Goal: Task Accomplishment & Management: Complete application form

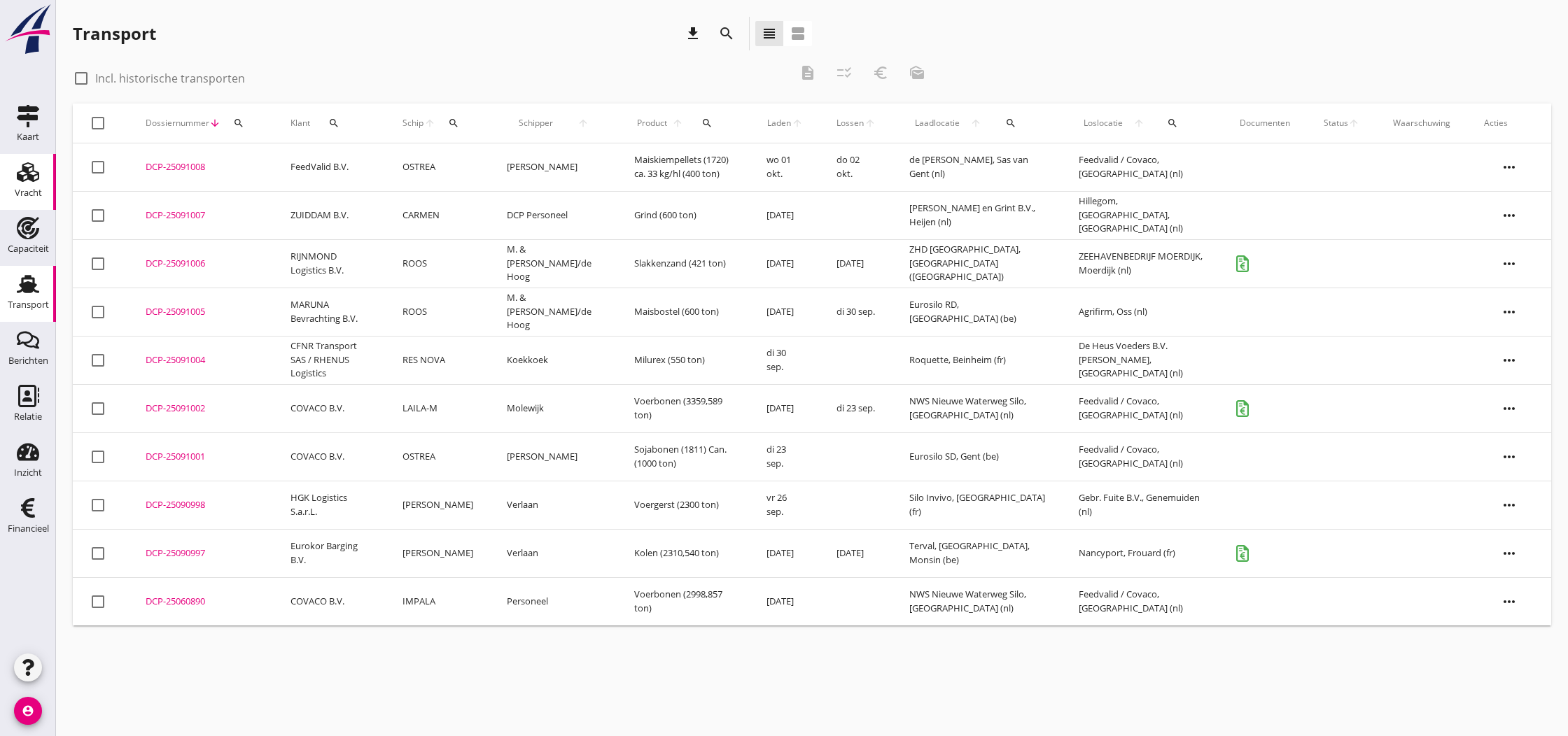
click at [26, 176] on icon "Vracht" at bounding box center [28, 172] width 23 height 23
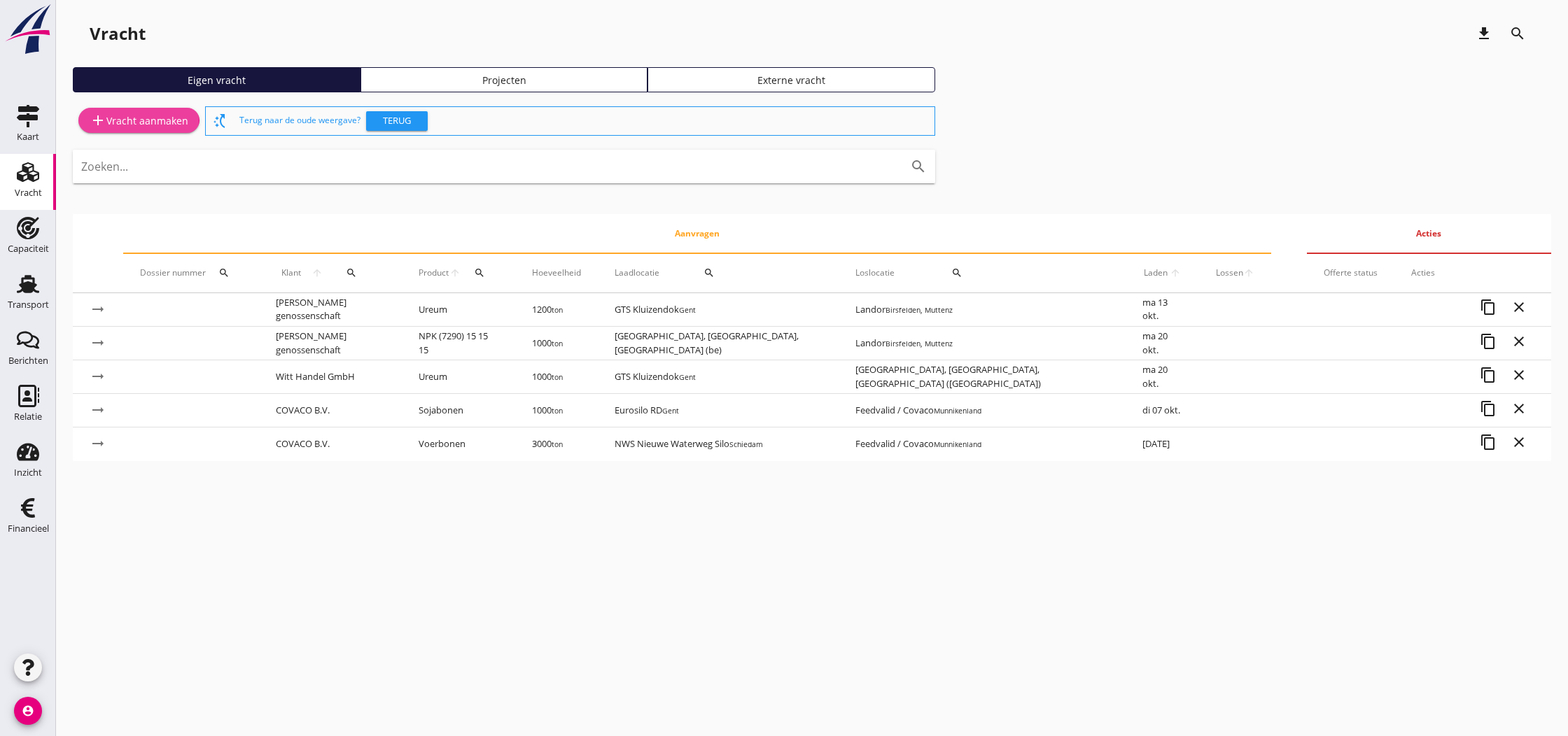
click at [142, 123] on div "add Vracht aanmaken" at bounding box center [139, 120] width 99 height 17
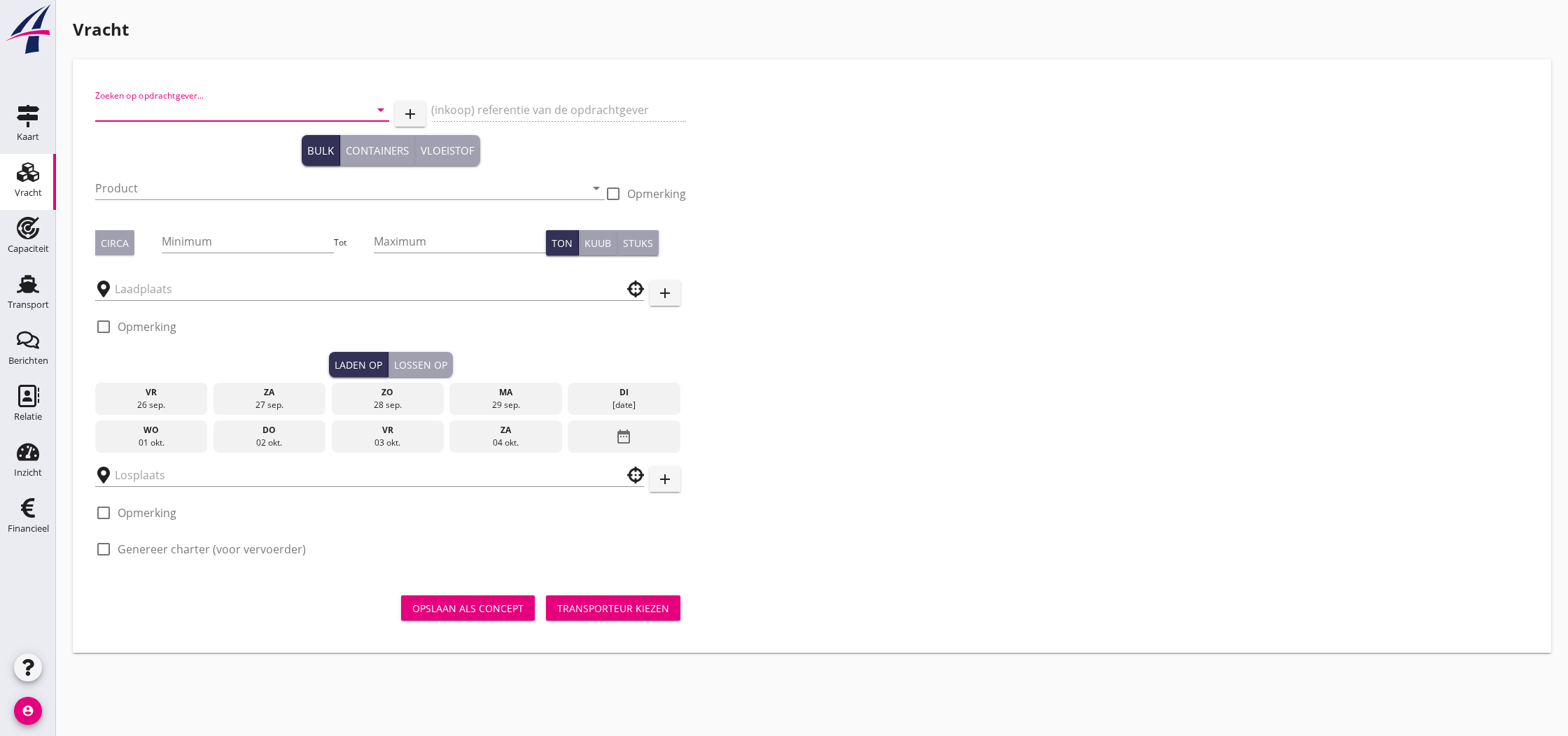
click at [161, 113] on input "Zoeken op opdrachtgever..." at bounding box center [223, 110] width 255 height 23
click at [157, 139] on div "ZUIDDAM B.V." at bounding box center [243, 143] width 273 height 17
type input "ZUIDDAM B.V."
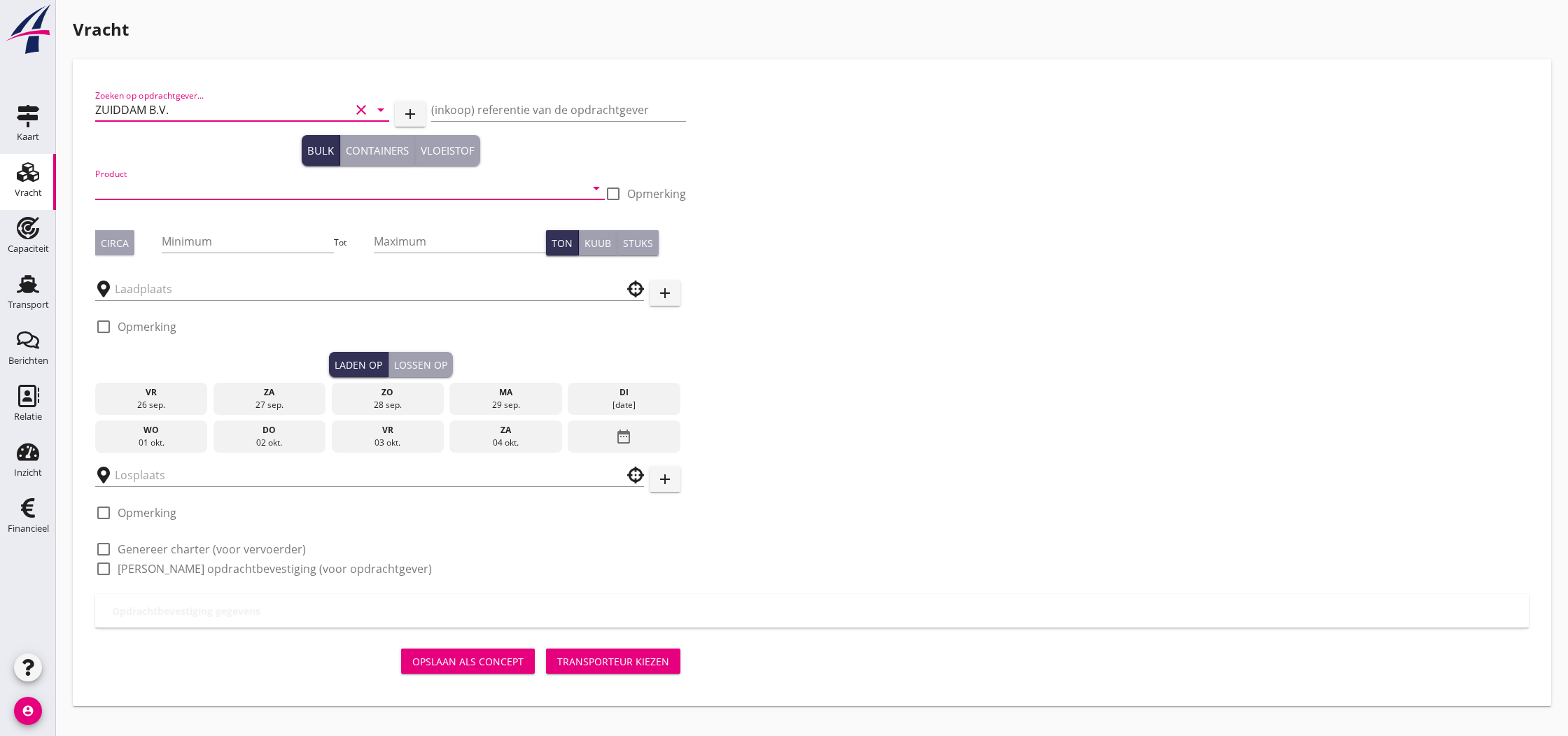
click at [261, 188] on input "Product" at bounding box center [340, 189] width 490 height 23
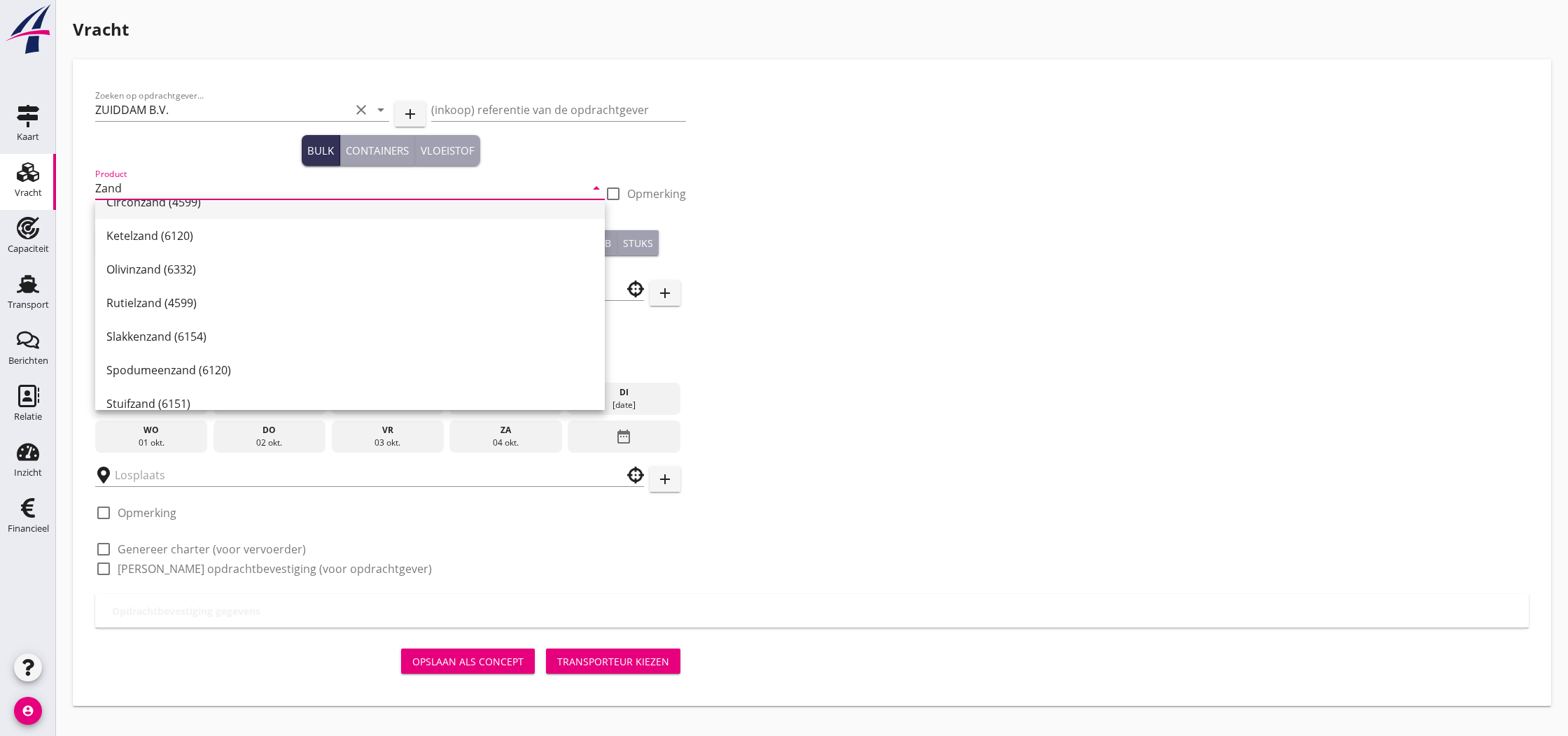
scroll to position [203, 0]
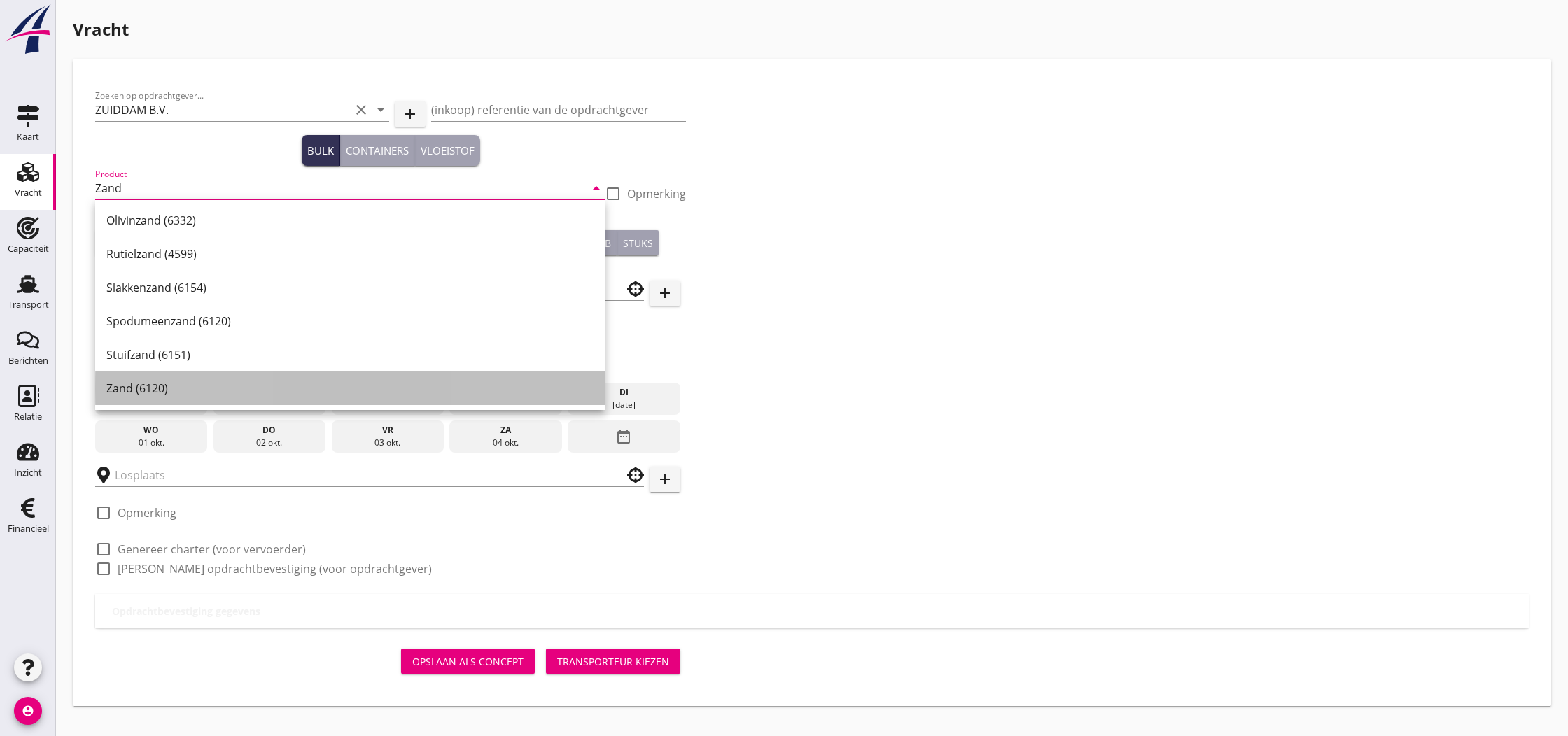
click at [167, 386] on div "Zand (6120)" at bounding box center [350, 388] width 487 height 17
type input "Zand (6120)"
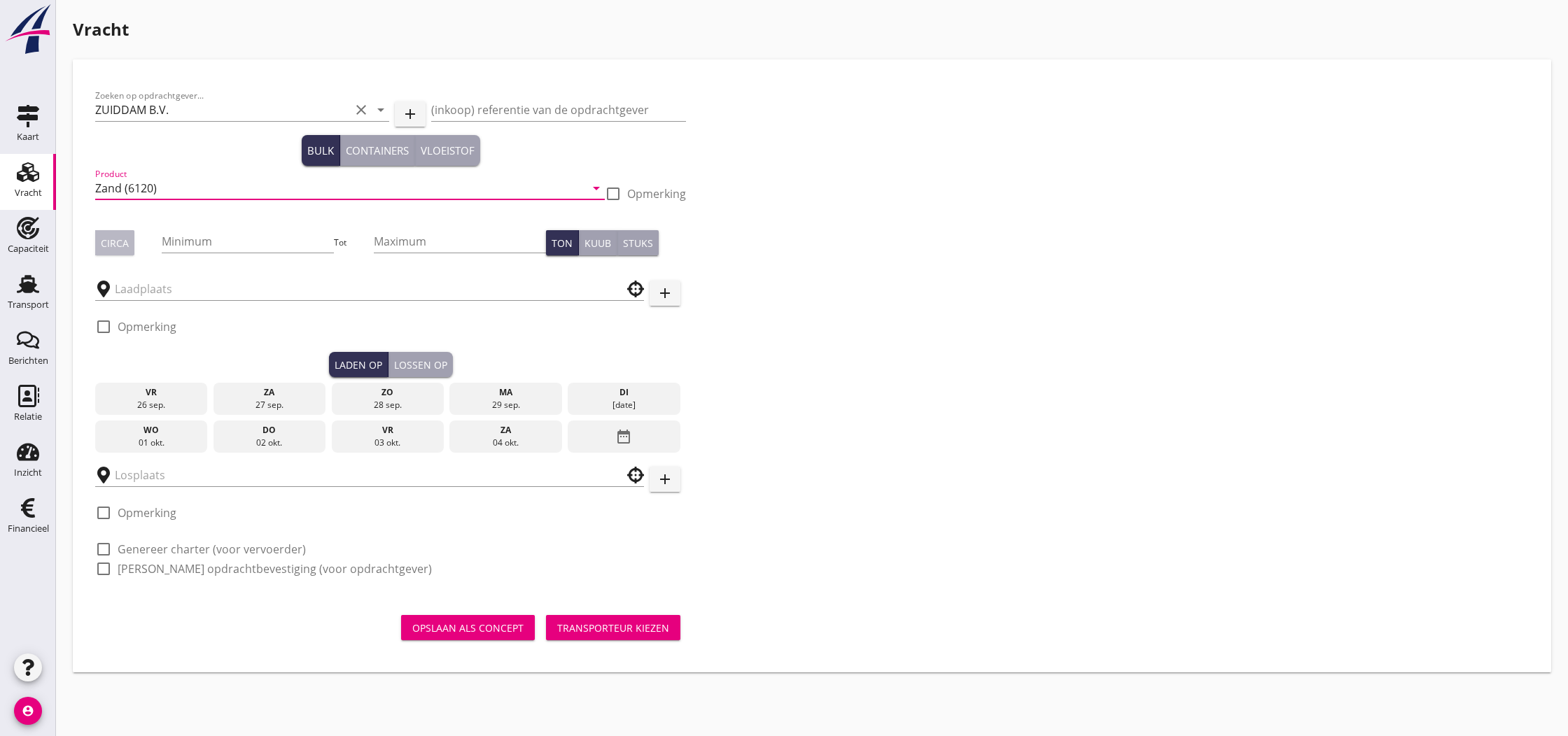
click at [108, 243] on div "Circa" at bounding box center [114, 243] width 28 height 15
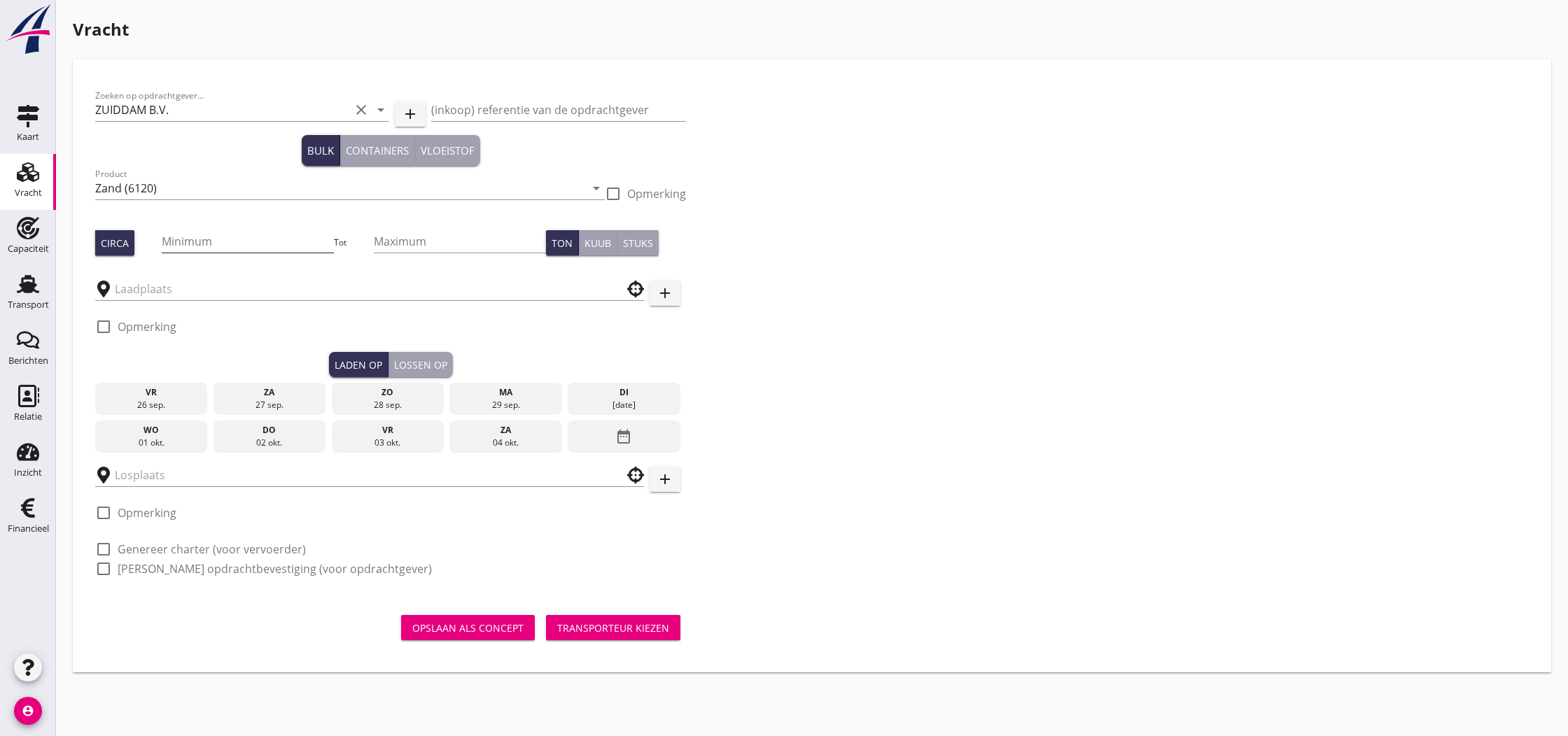
click at [193, 243] on input "Minimum" at bounding box center [248, 242] width 173 height 23
type input "1380"
click at [182, 291] on input "text" at bounding box center [359, 289] width 490 height 23
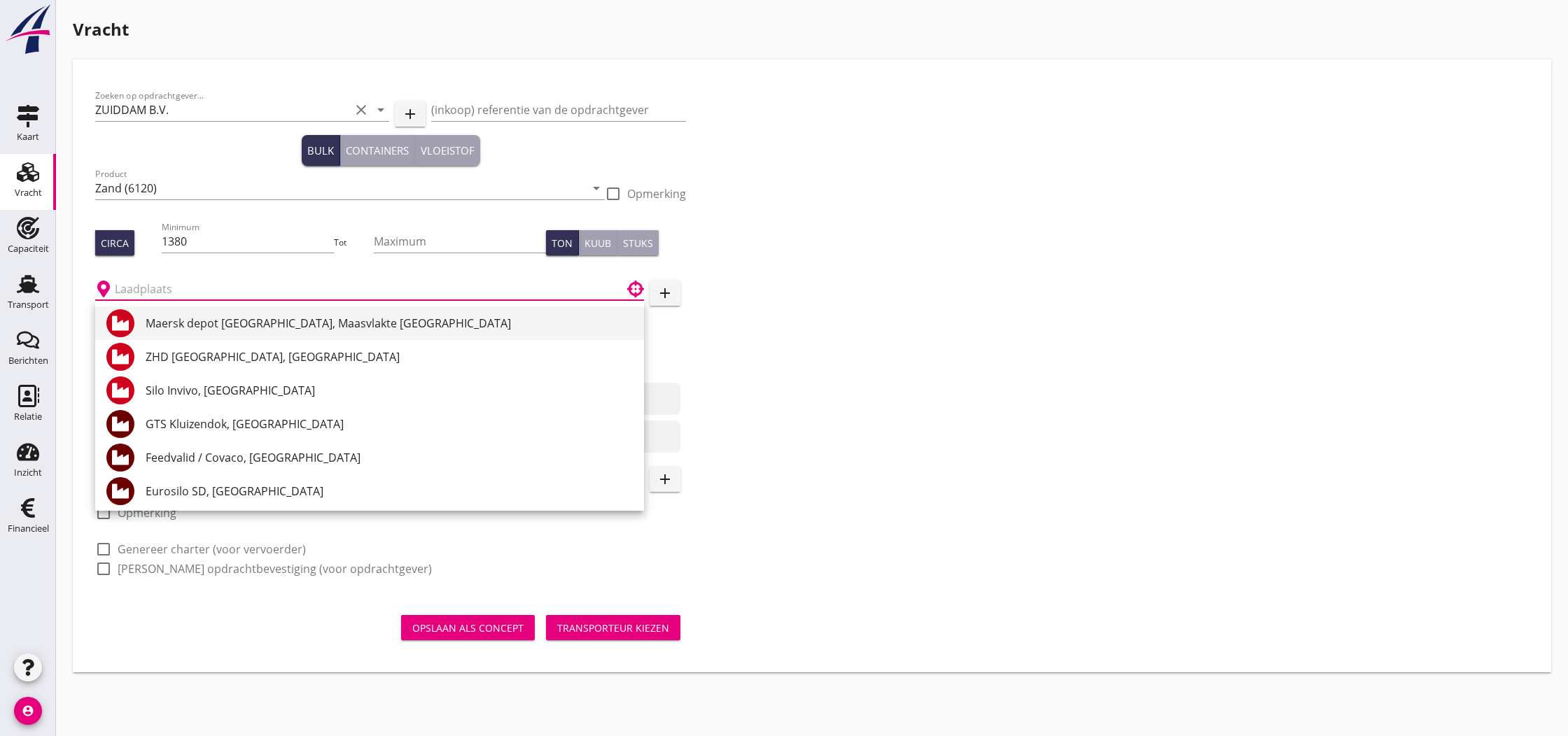
scroll to position [0, 0]
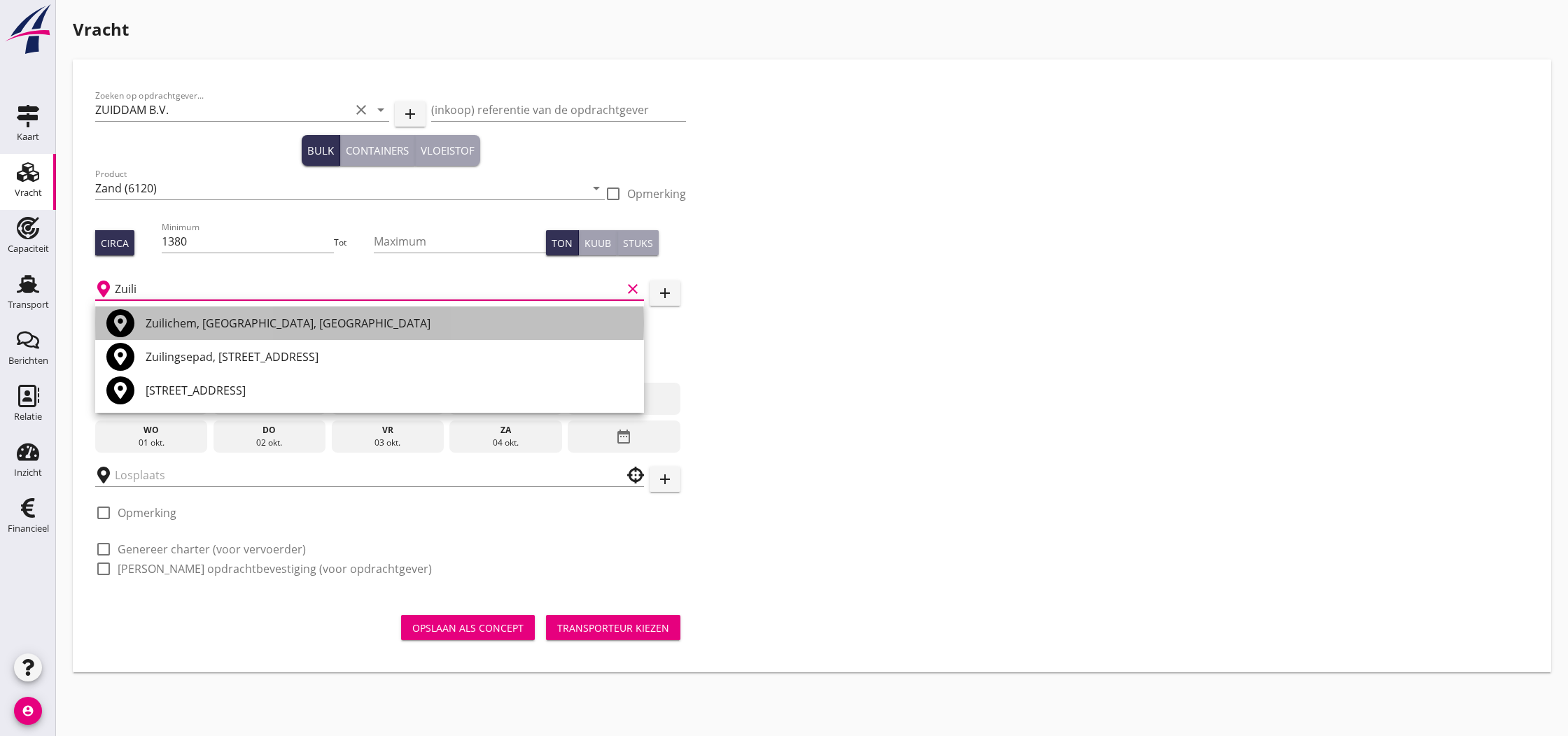
click at [189, 326] on div "Zuilichem, [GEOGRAPHIC_DATA], [GEOGRAPHIC_DATA]" at bounding box center [390, 323] width 487 height 17
type input "Zuilichem, [GEOGRAPHIC_DATA], [GEOGRAPHIC_DATA]"
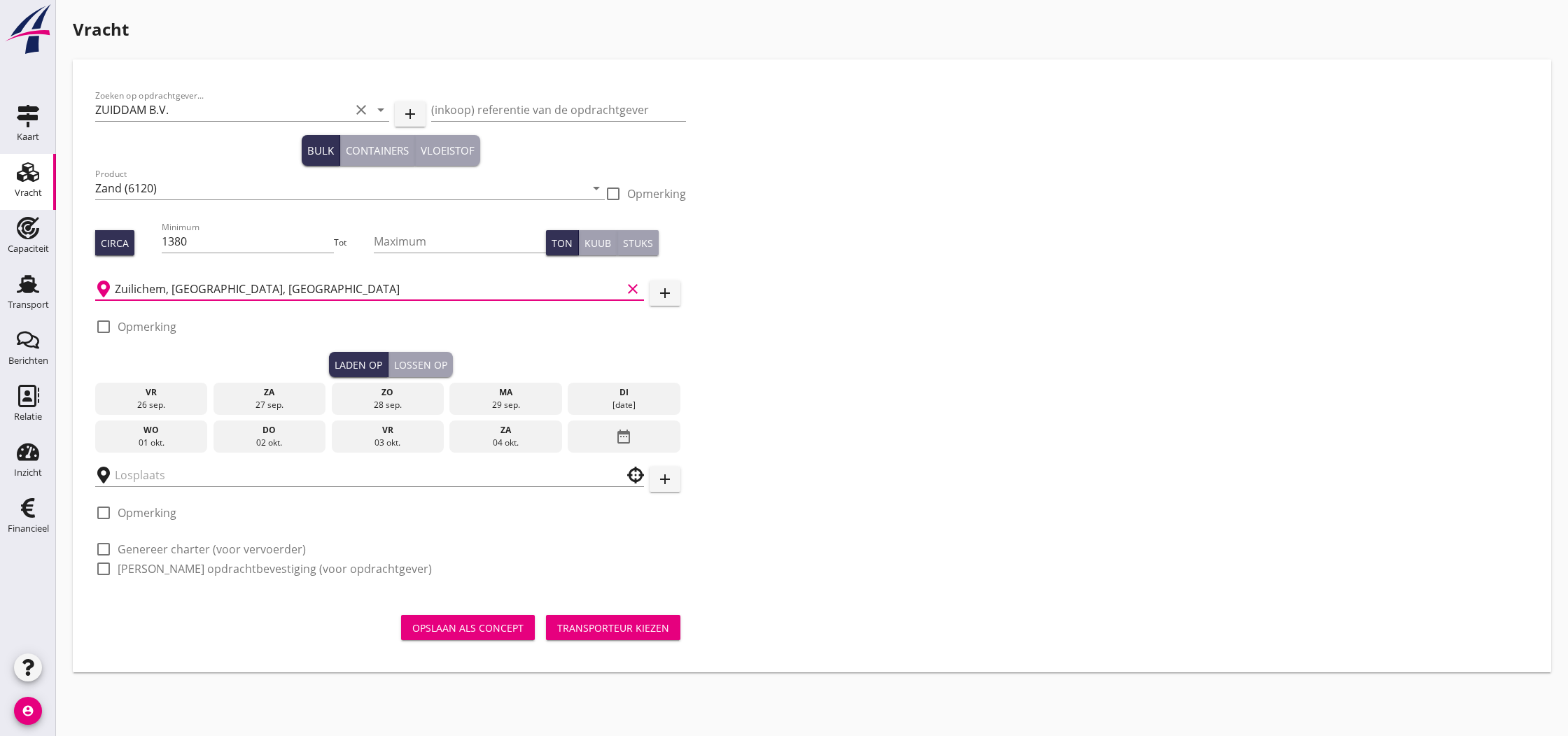
click at [135, 327] on label "Opmerking" at bounding box center [147, 327] width 59 height 14
checkbox input "true"
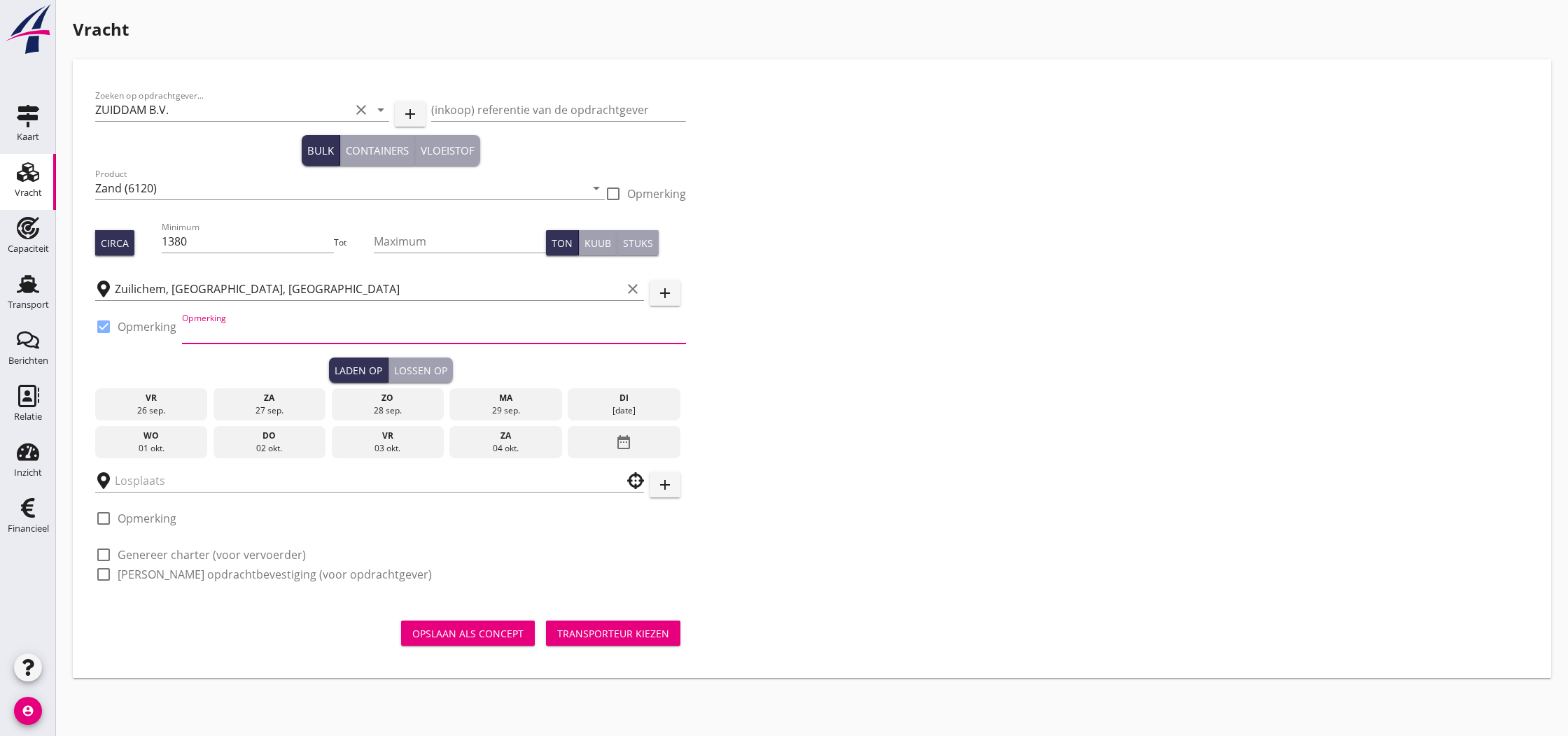
paste input "0620007593"
type input "0620007593"
click at [363, 373] on div "Laden op" at bounding box center [358, 370] width 48 height 15
click at [161, 408] on div "26 sep." at bounding box center [151, 410] width 106 height 12
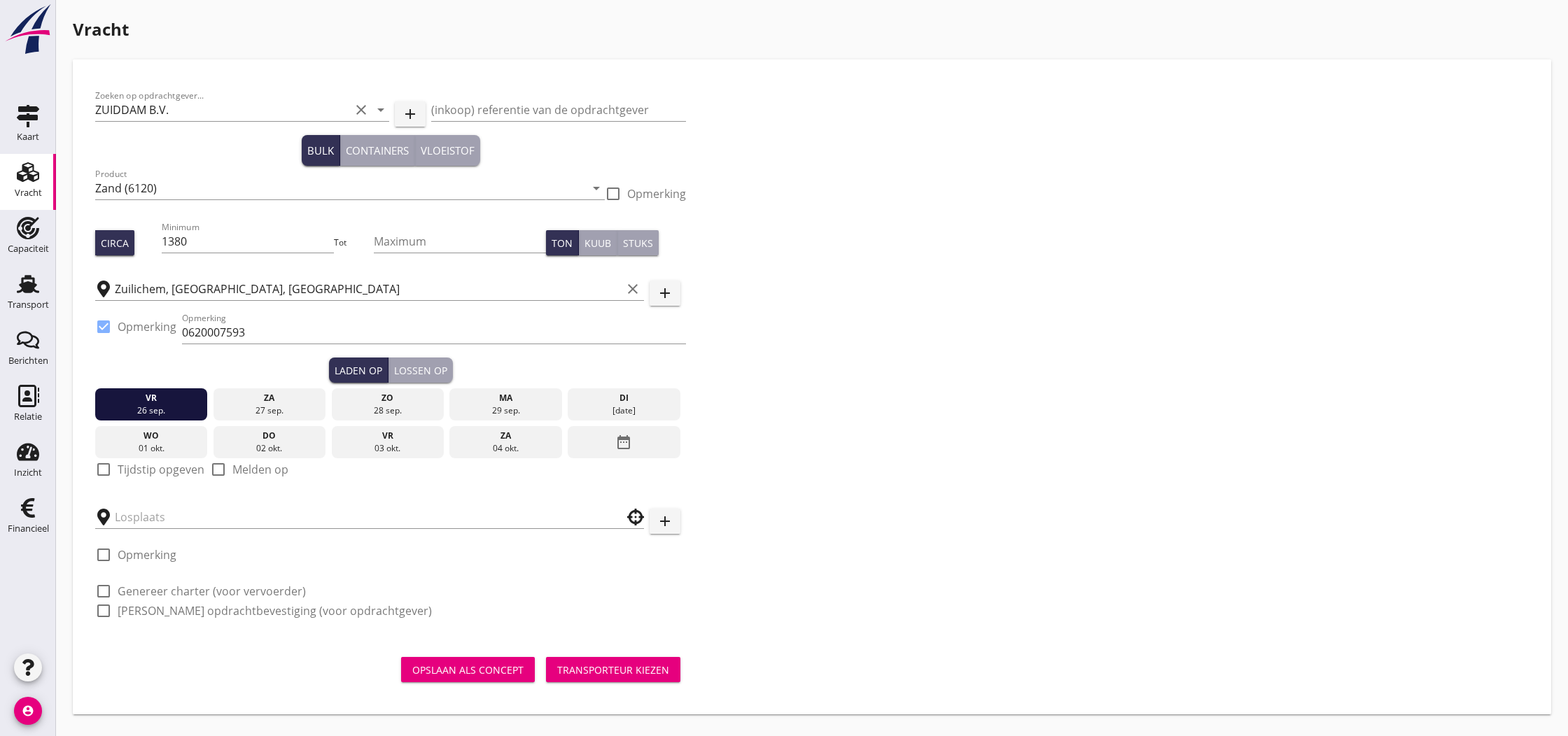
click at [118, 470] on label "Tijdstip opgeven" at bounding box center [161, 470] width 86 height 14
checkbox input "true"
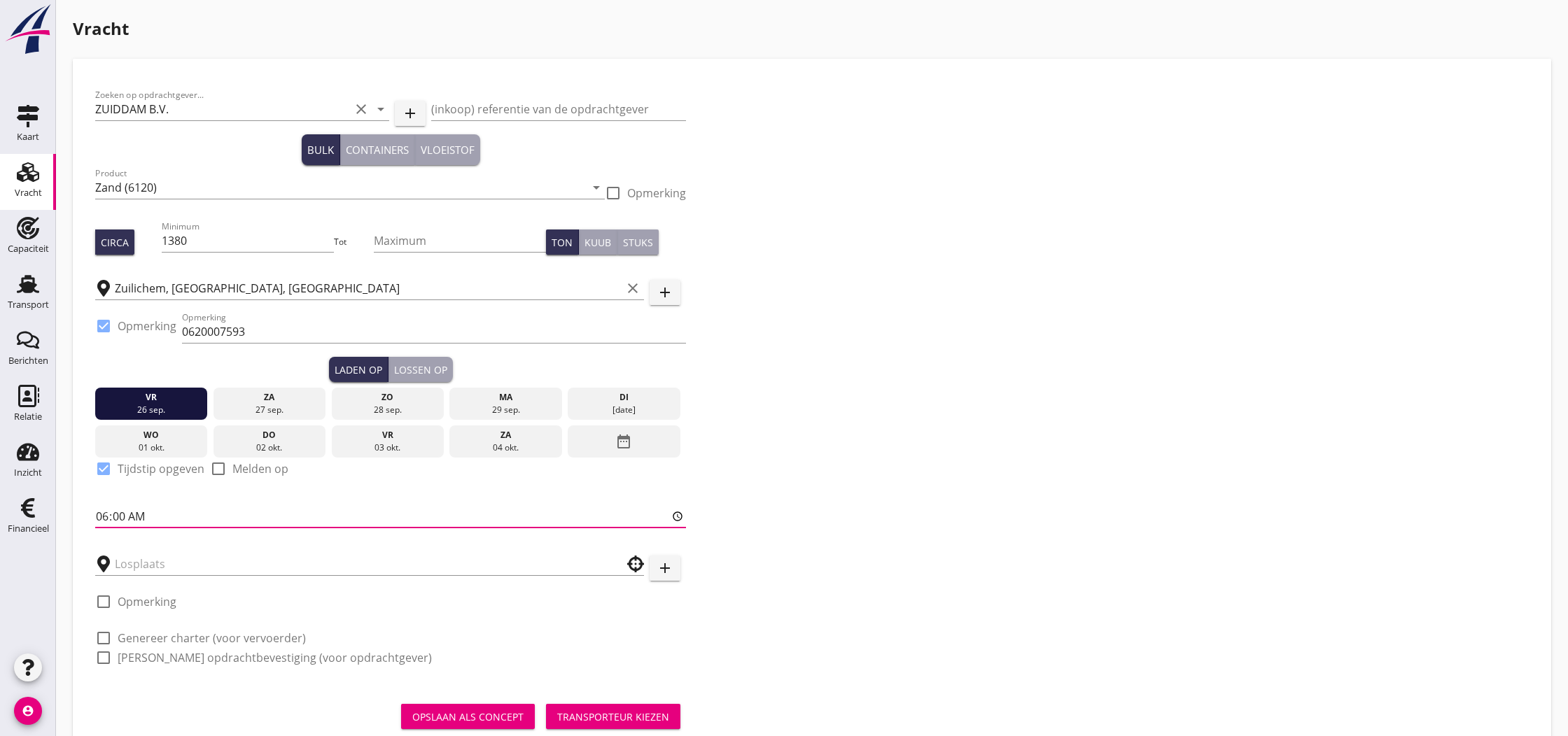
drag, startPoint x: 104, startPoint y: 512, endPoint x: 107, endPoint y: 520, distance: 8.5
click at [104, 514] on input "06:00" at bounding box center [390, 517] width 591 height 23
type input "14:00"
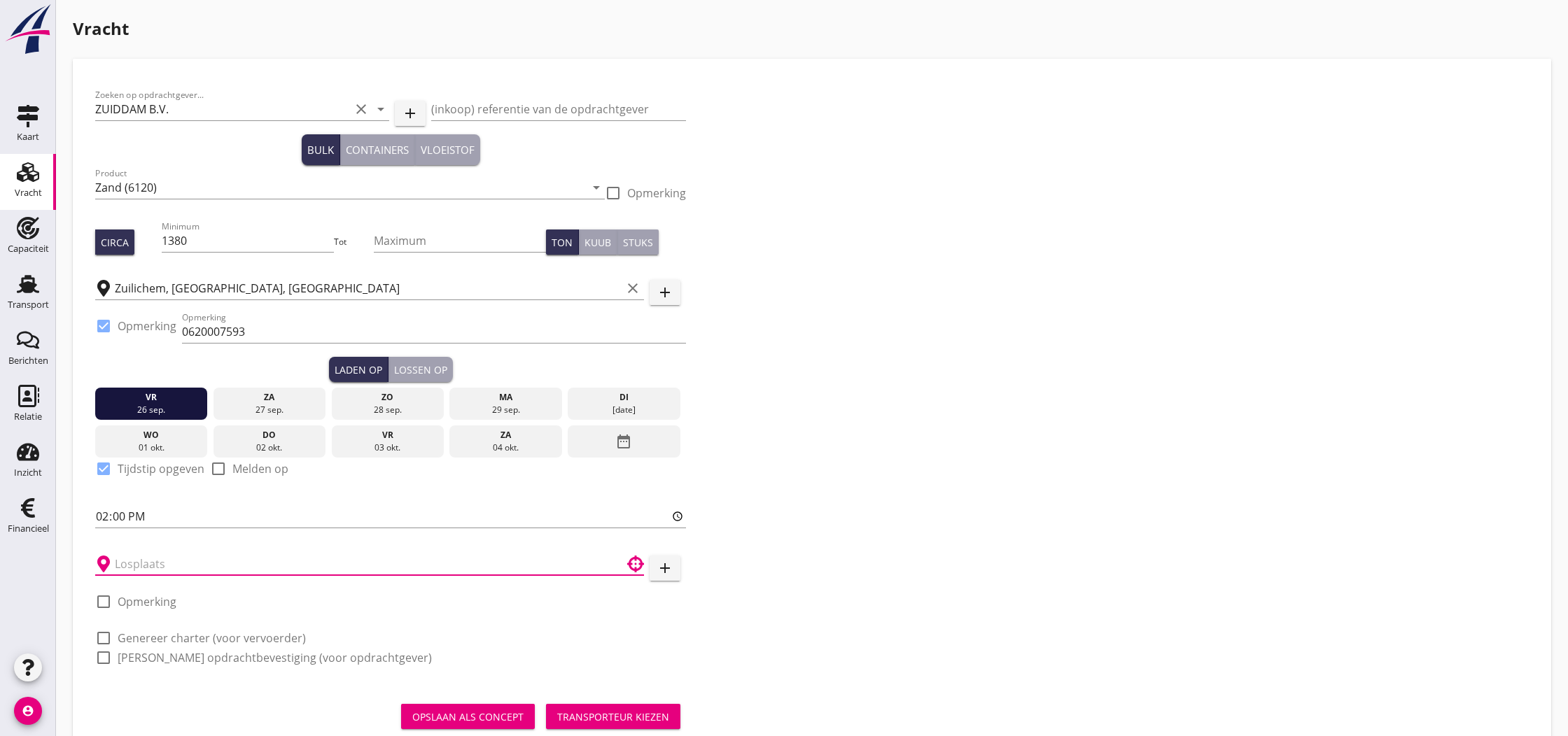
click at [139, 564] on input "text" at bounding box center [359, 564] width 490 height 23
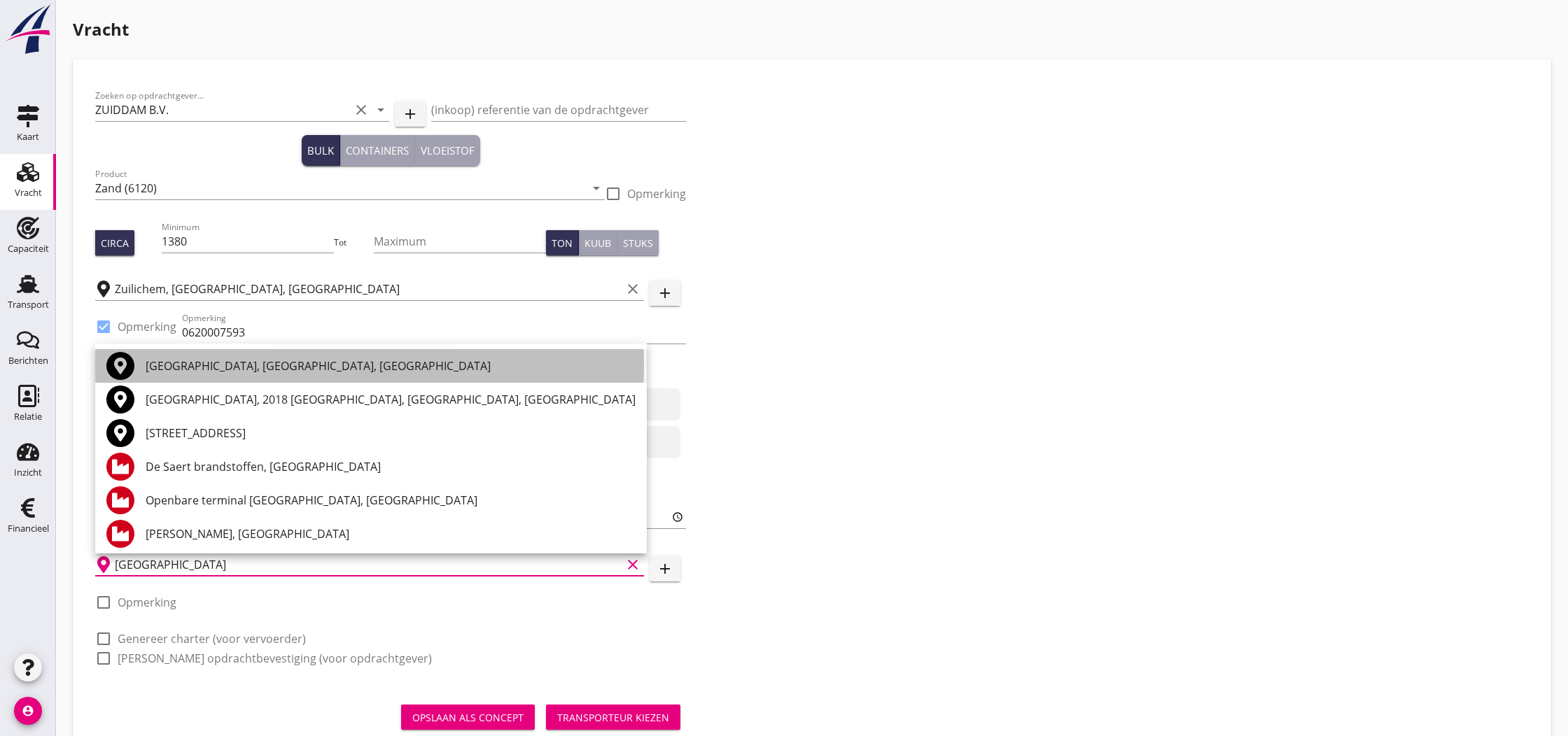
click at [297, 368] on div "[GEOGRAPHIC_DATA], [GEOGRAPHIC_DATA], [GEOGRAPHIC_DATA]" at bounding box center [390, 366] width 490 height 17
type input "[GEOGRAPHIC_DATA], [GEOGRAPHIC_DATA], [GEOGRAPHIC_DATA]"
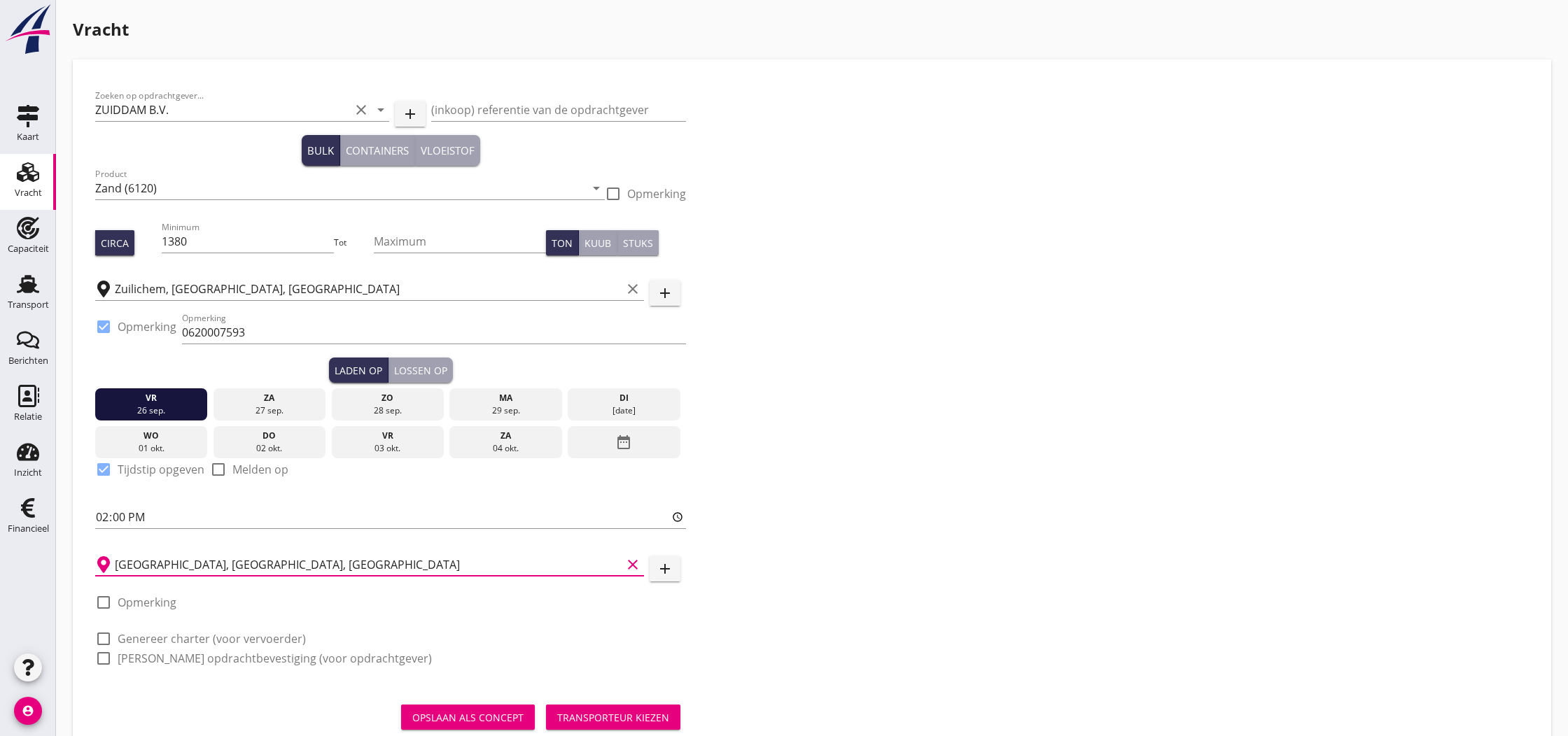
click at [164, 603] on label "Opmerking" at bounding box center [147, 602] width 59 height 14
checkbox input "true"
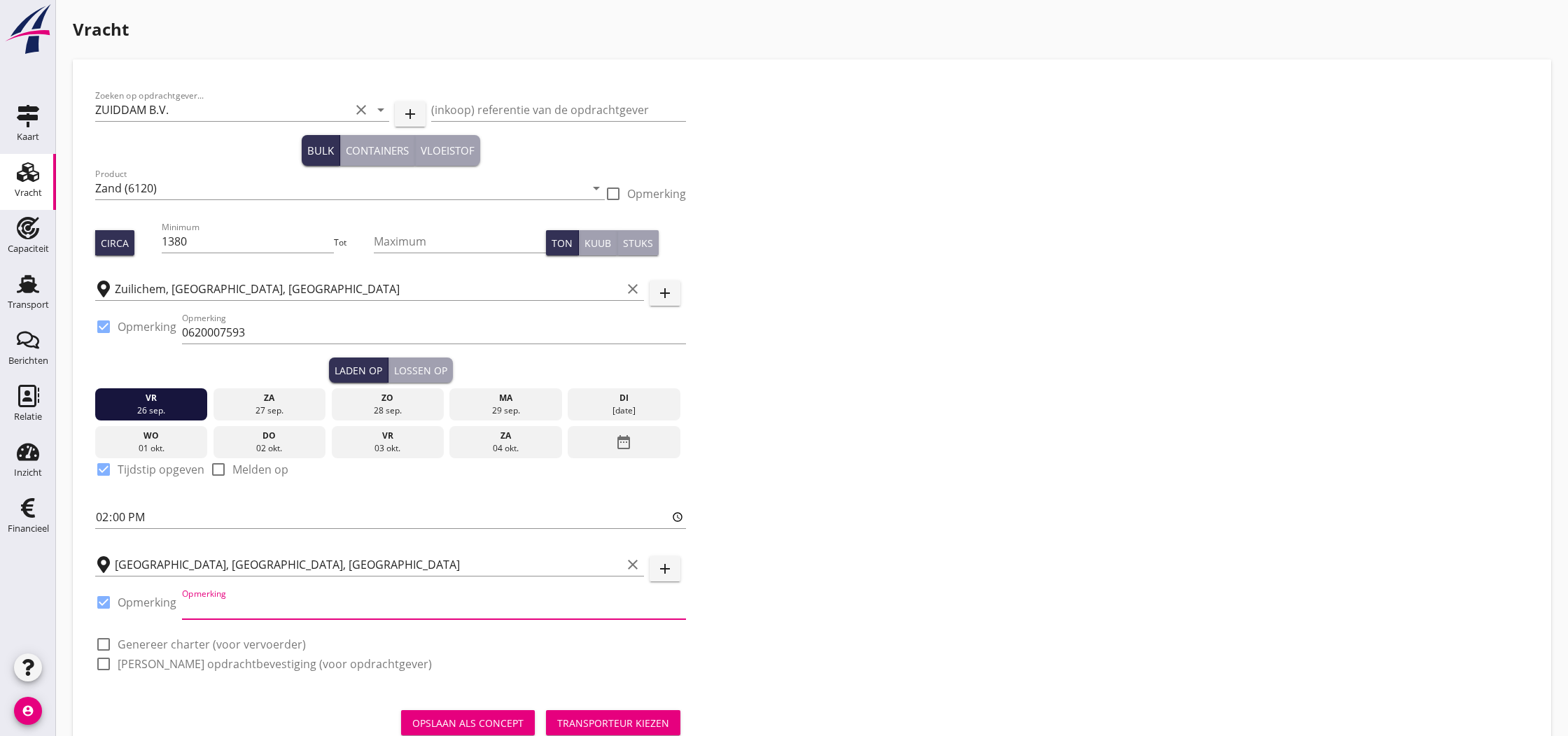
paste input "0032479235443"
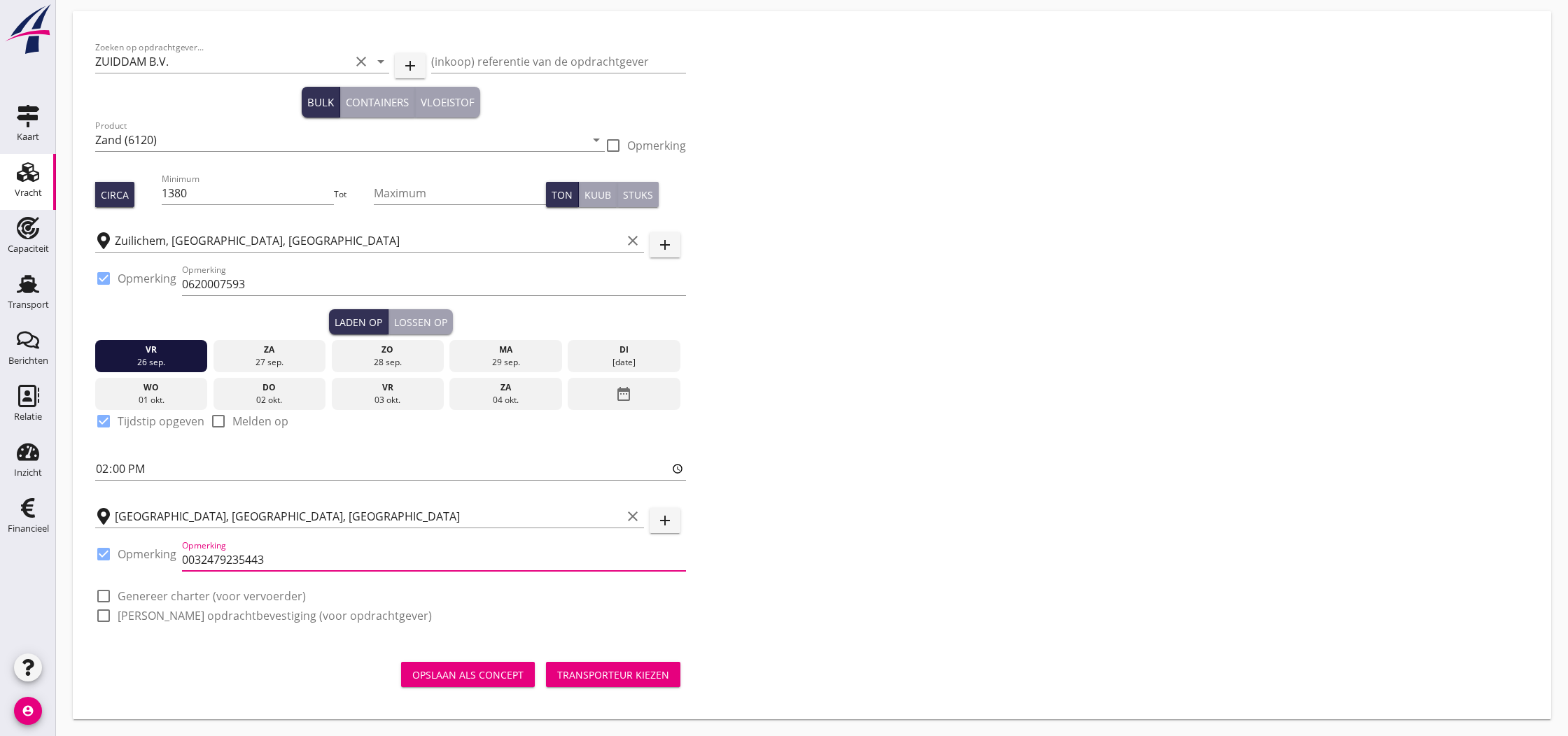
scroll to position [48, 0]
type input "0032479235443"
click at [618, 675] on div "Transporteur kiezen" at bounding box center [613, 675] width 112 height 15
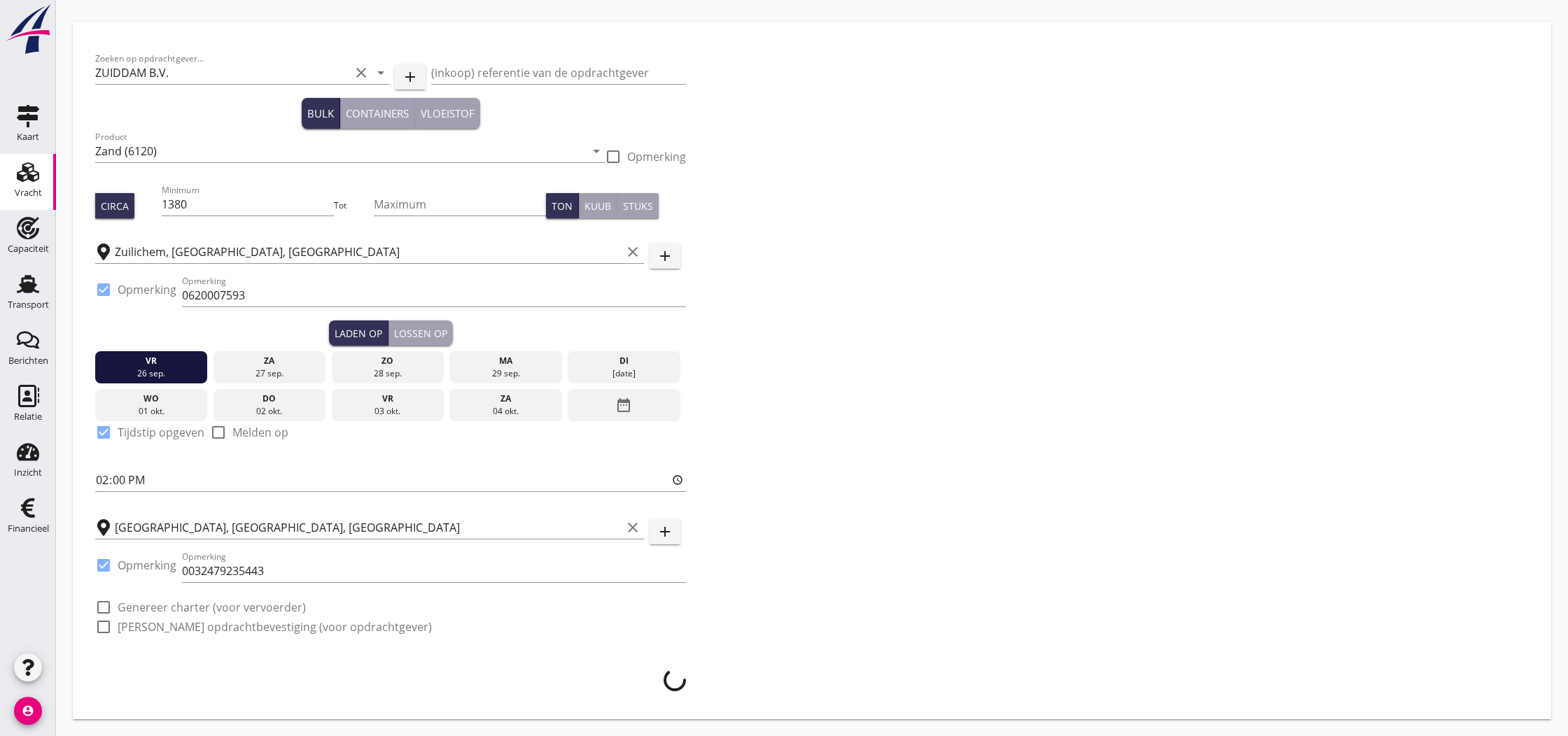
scroll to position [37, 0]
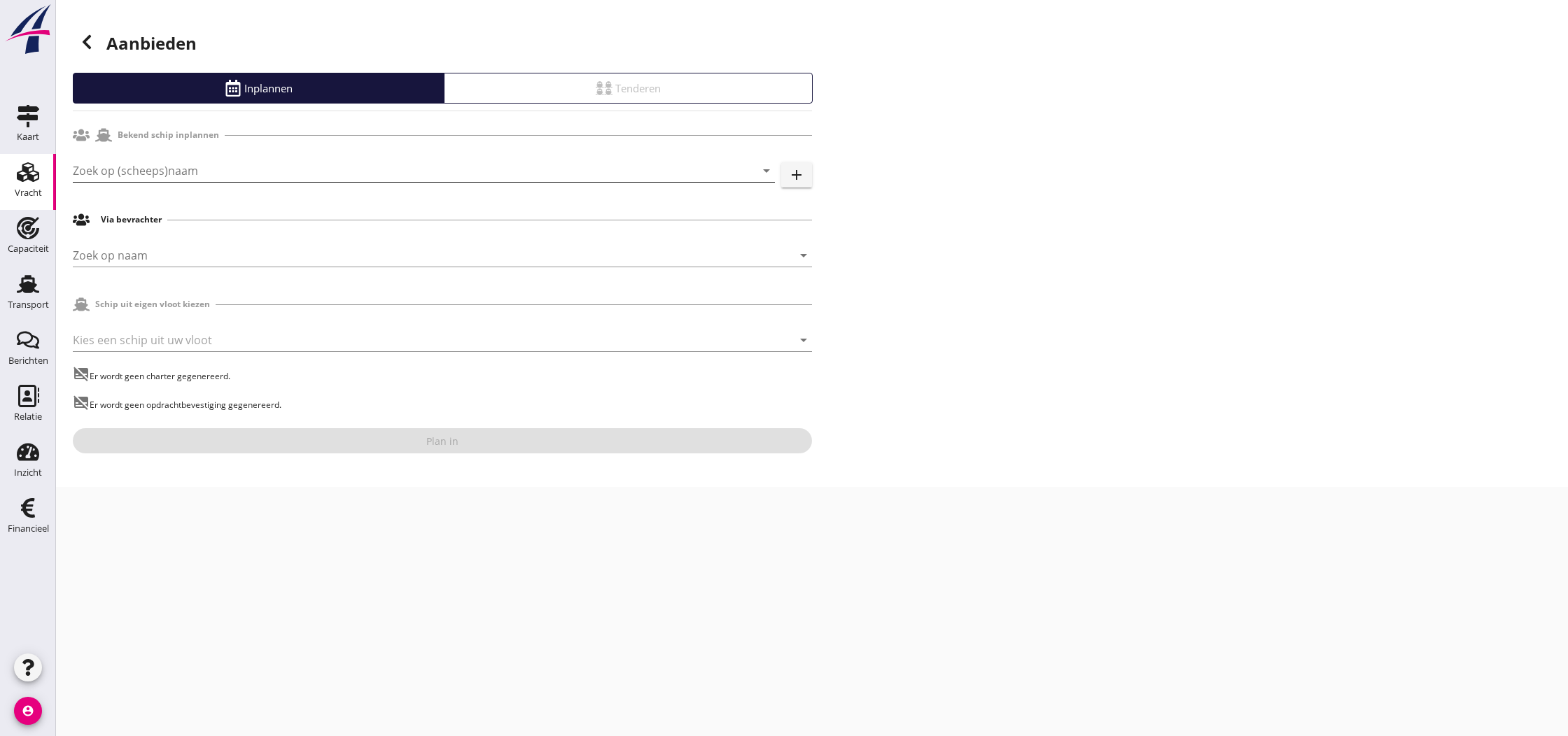
click at [154, 174] on input "Zoek op (scheeps)naam" at bounding box center [404, 171] width 663 height 23
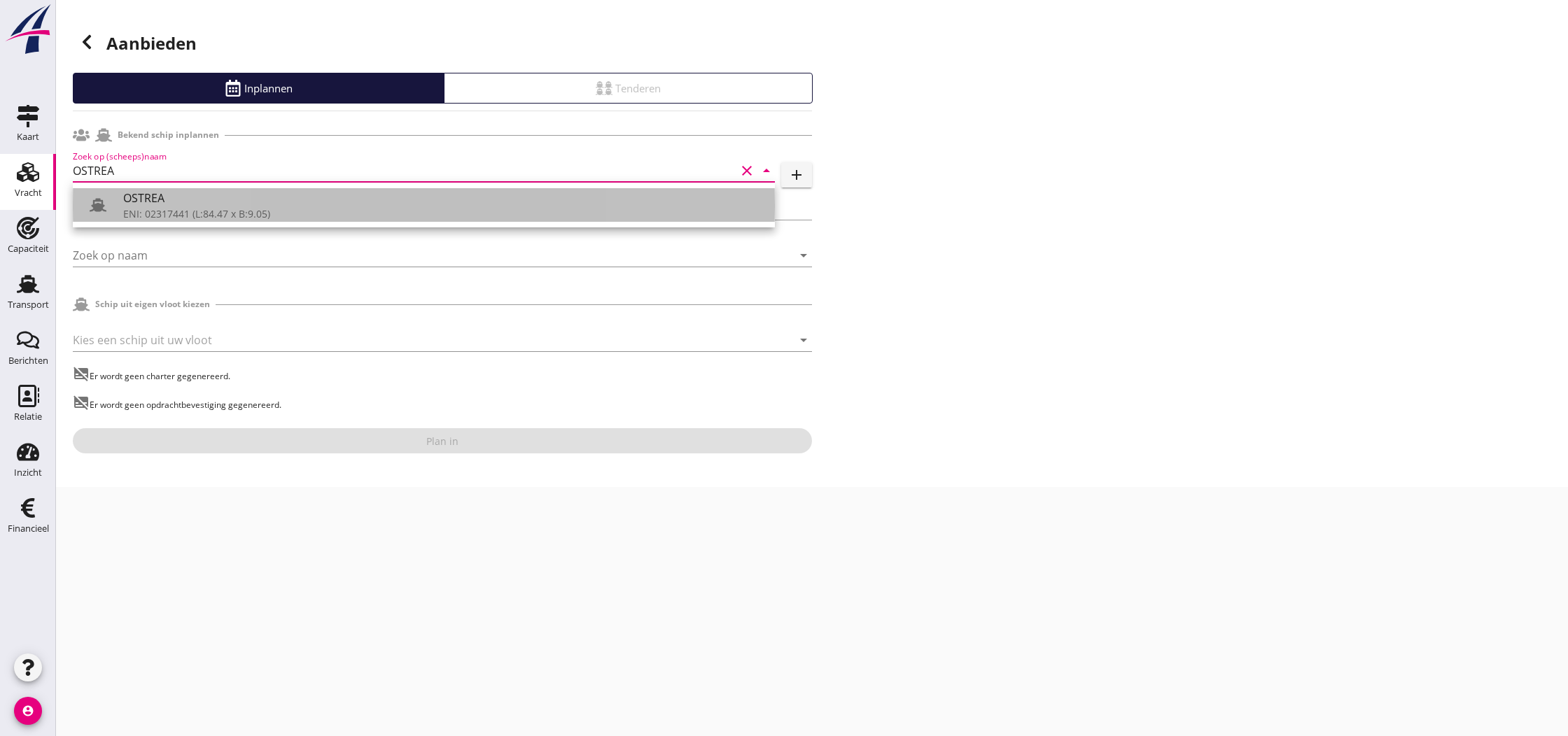
click at [153, 203] on div "OSTREA" at bounding box center [443, 197] width 640 height 17
type input "OSTREA"
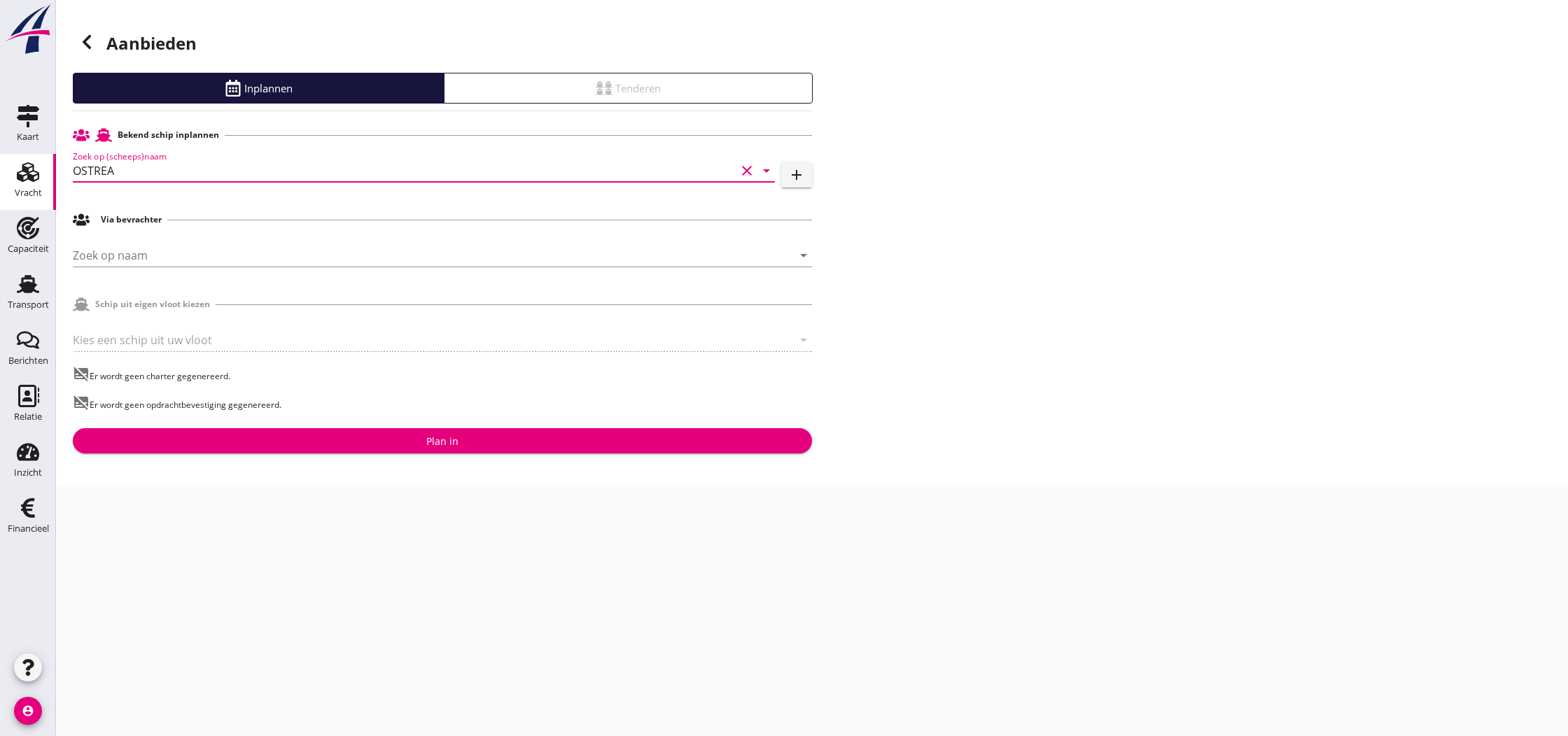
click at [441, 440] on div "Plan in" at bounding box center [442, 441] width 32 height 15
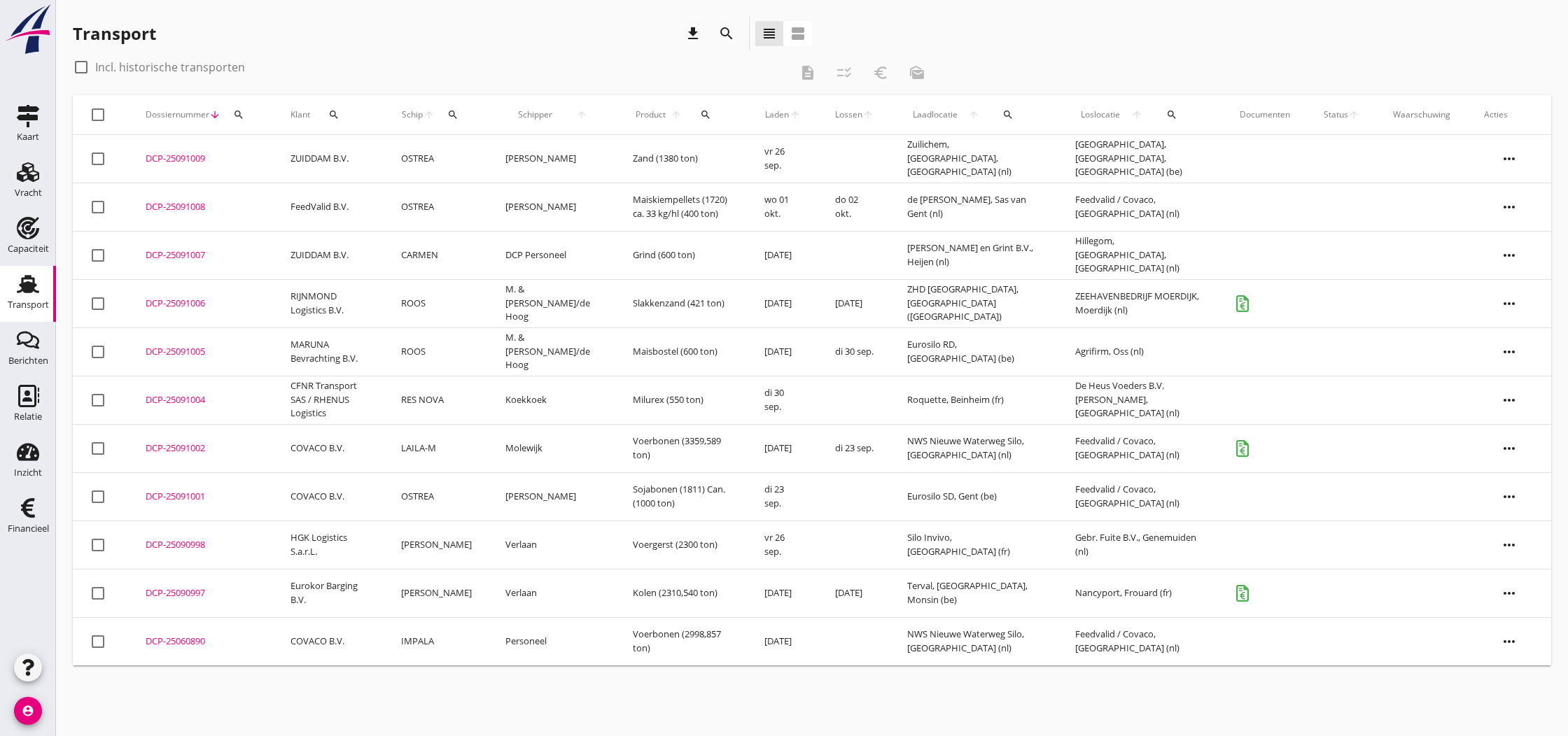
click at [164, 158] on div "DCP-25091009" at bounding box center [201, 159] width 111 height 14
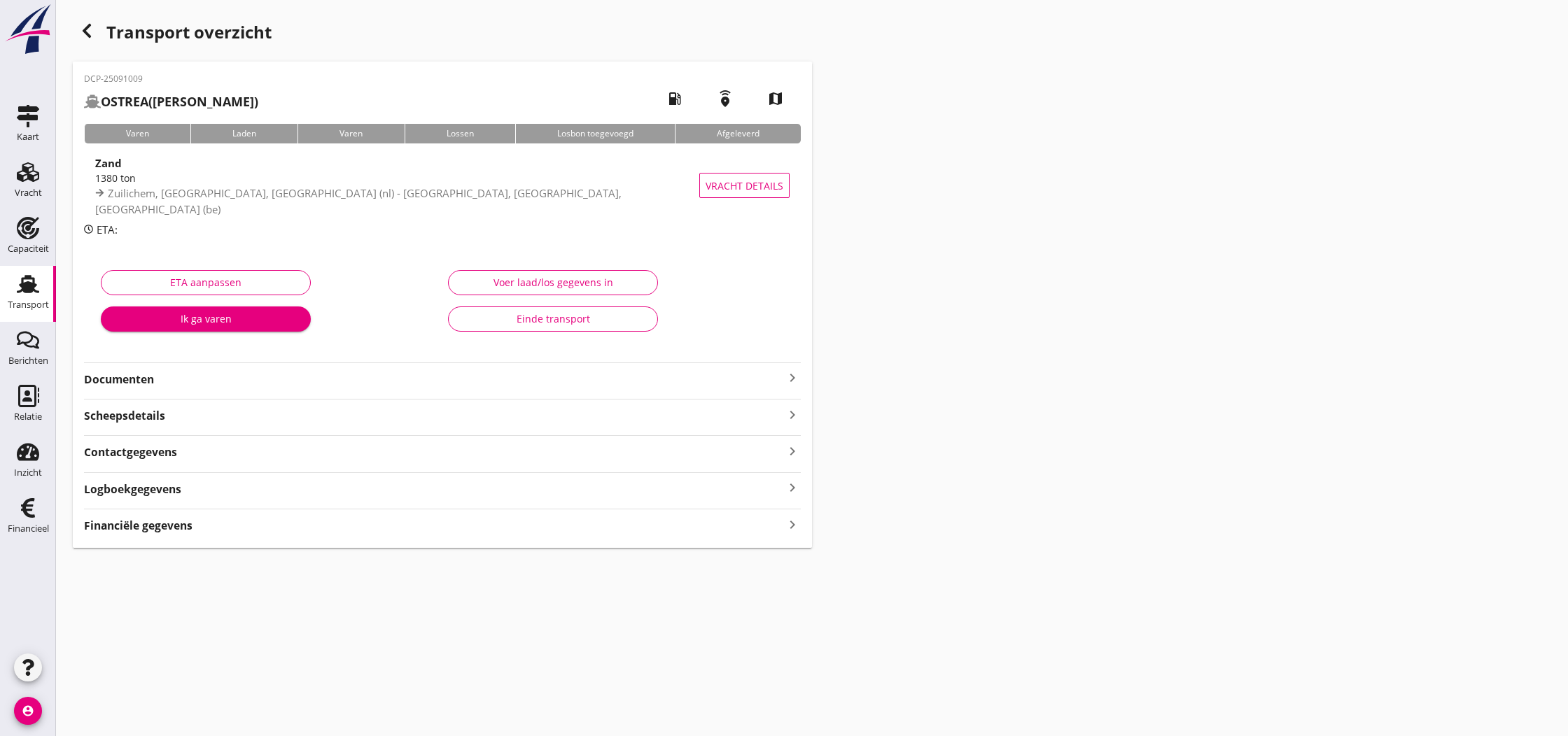
click at [789, 378] on icon "keyboard_arrow_right" at bounding box center [792, 377] width 17 height 17
click at [447, 421] on div "Voeg bestand toe" at bounding box center [443, 418] width 73 height 14
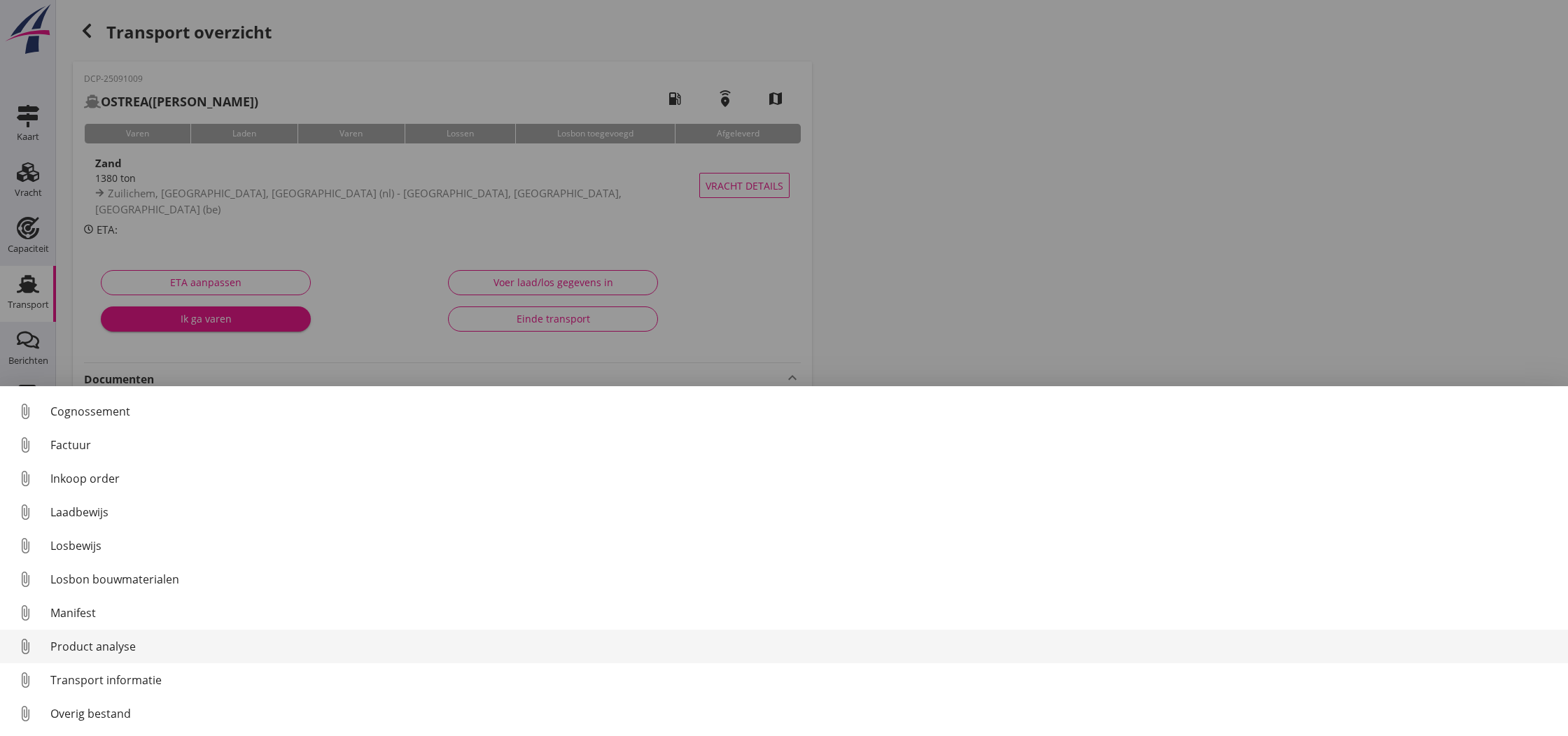
scroll to position [65, 0]
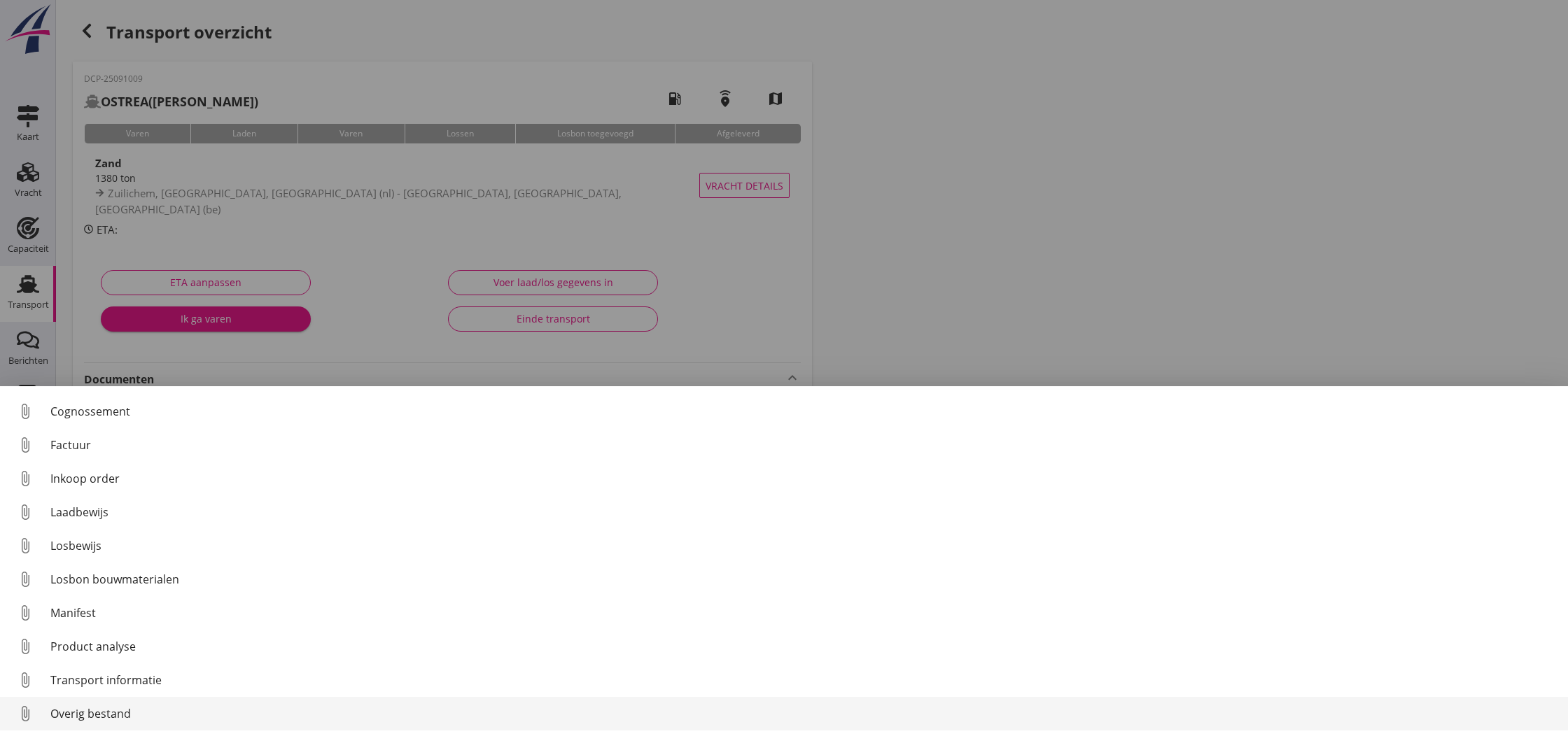
click at [86, 711] on div "Overig bestand" at bounding box center [804, 713] width 1507 height 17
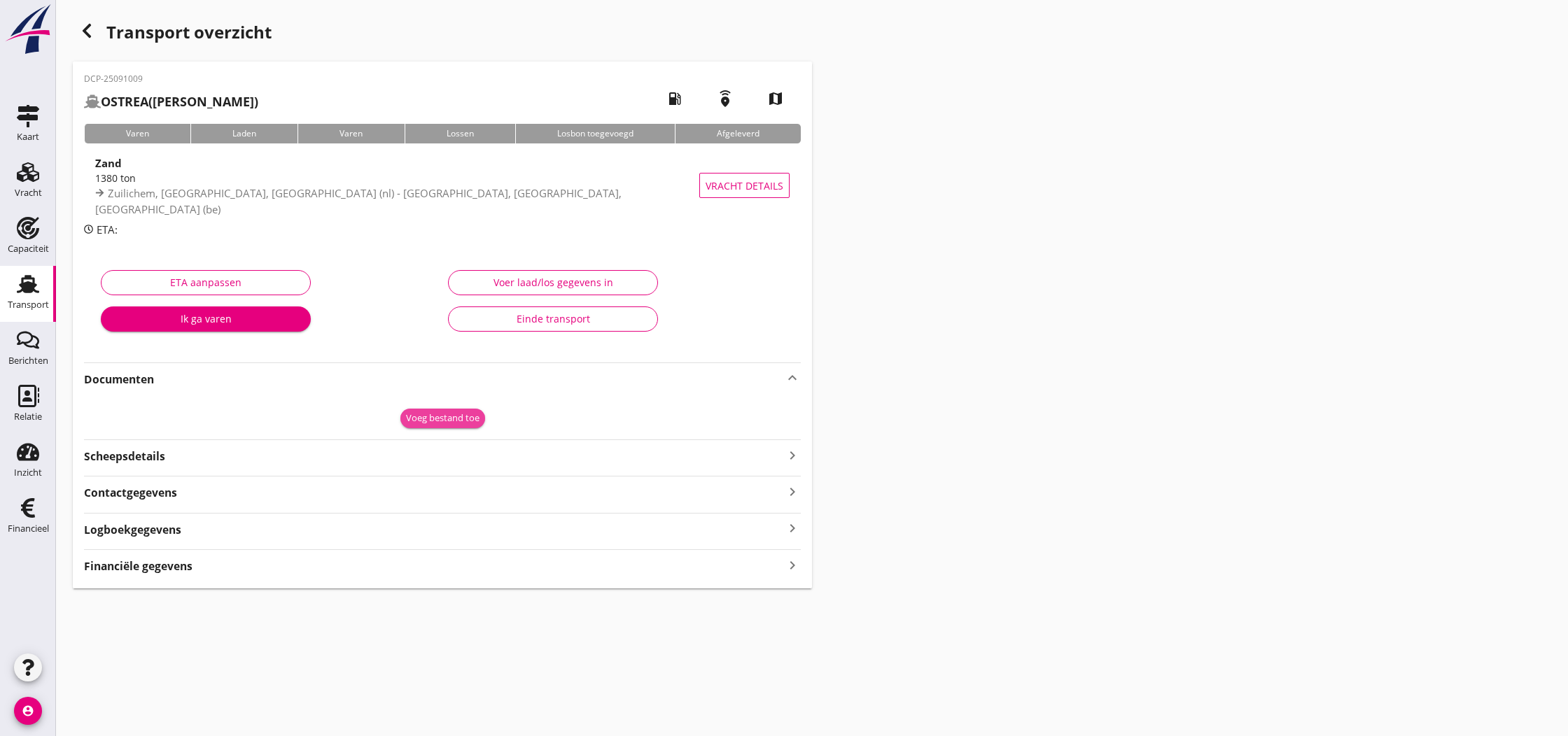
click at [460, 417] on div "Voeg bestand toe" at bounding box center [443, 418] width 73 height 14
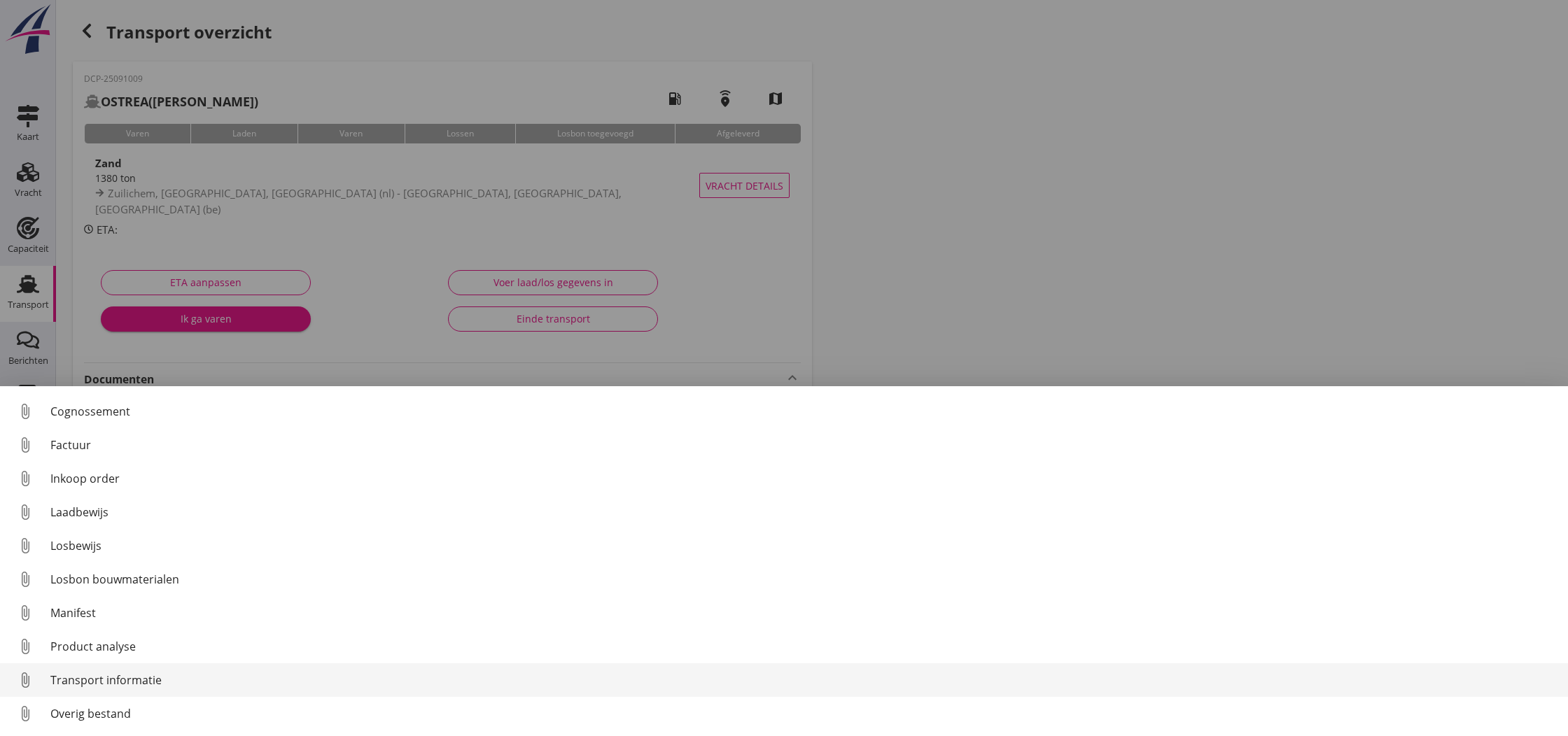
click at [73, 680] on div "Transport informatie" at bounding box center [804, 679] width 1507 height 17
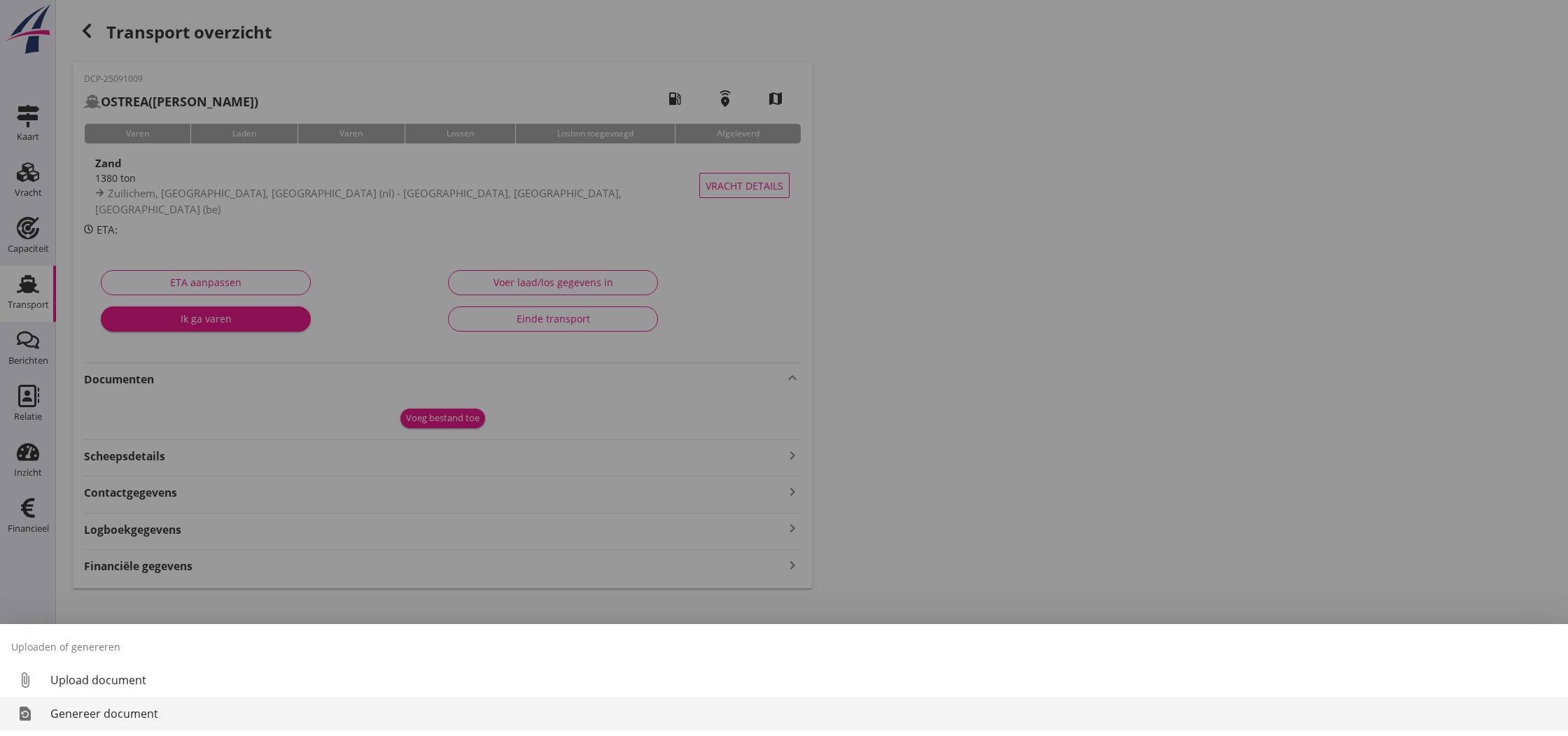
click at [107, 713] on div "Genereer document" at bounding box center [804, 713] width 1507 height 17
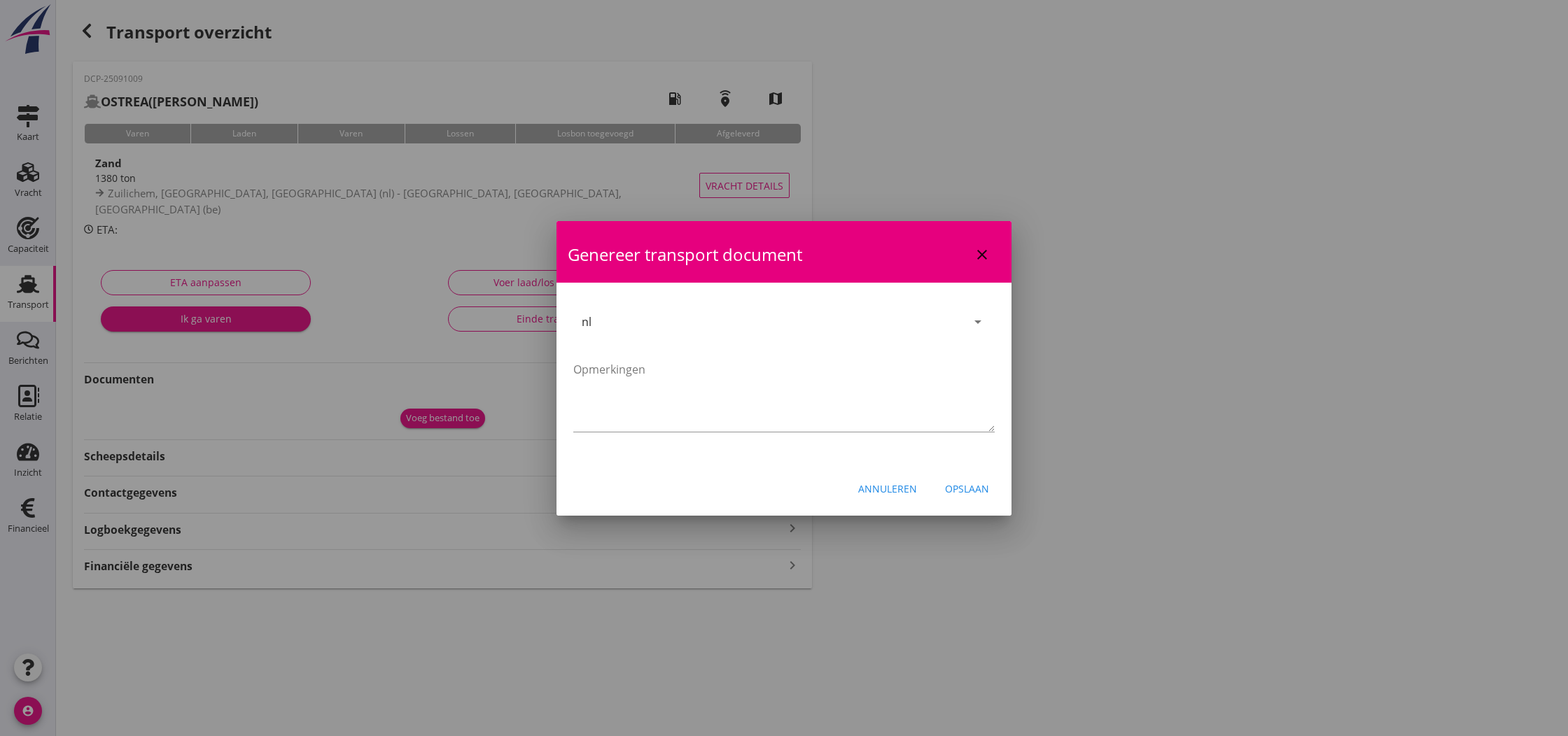
click at [975, 489] on div "Opslaan" at bounding box center [967, 488] width 44 height 15
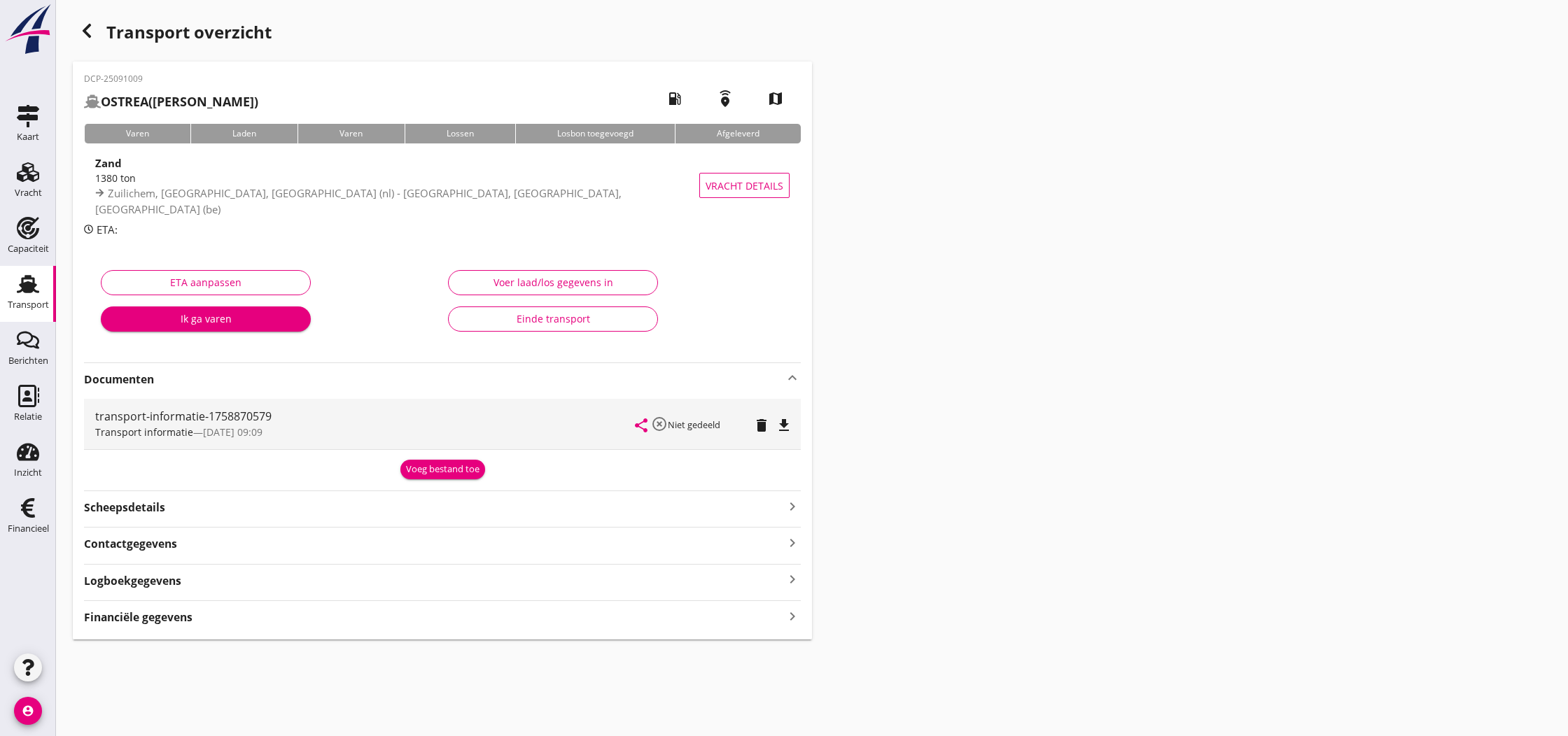
click at [783, 428] on icon "file_download" at bounding box center [784, 425] width 17 height 17
click at [783, 428] on icon "open_in_browser" at bounding box center [784, 425] width 17 height 17
click at [84, 31] on use "button" at bounding box center [87, 31] width 9 height 14
